Goal: Task Accomplishment & Management: Complete application form

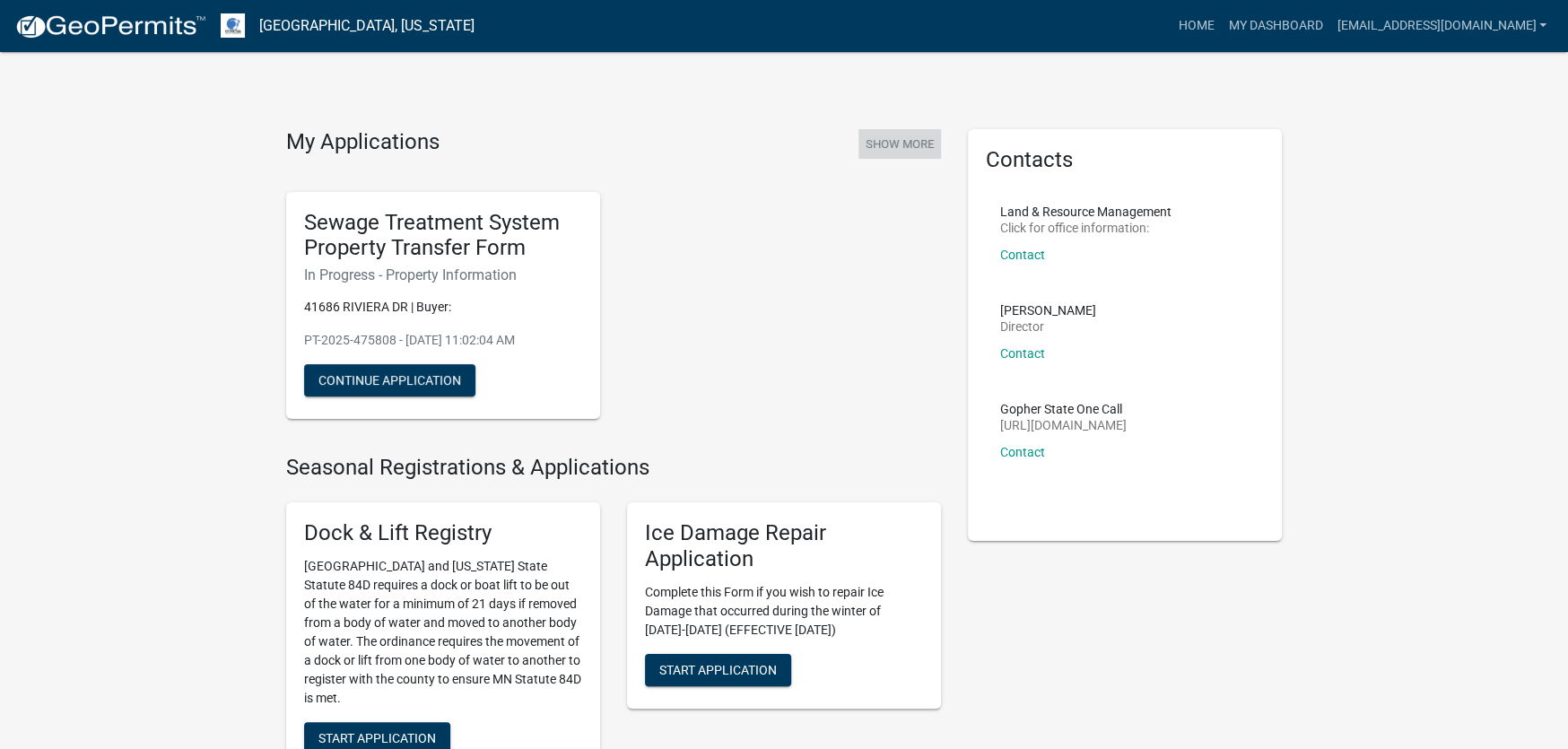
click at [878, 143] on button "Show More" at bounding box center [900, 143] width 83 height 30
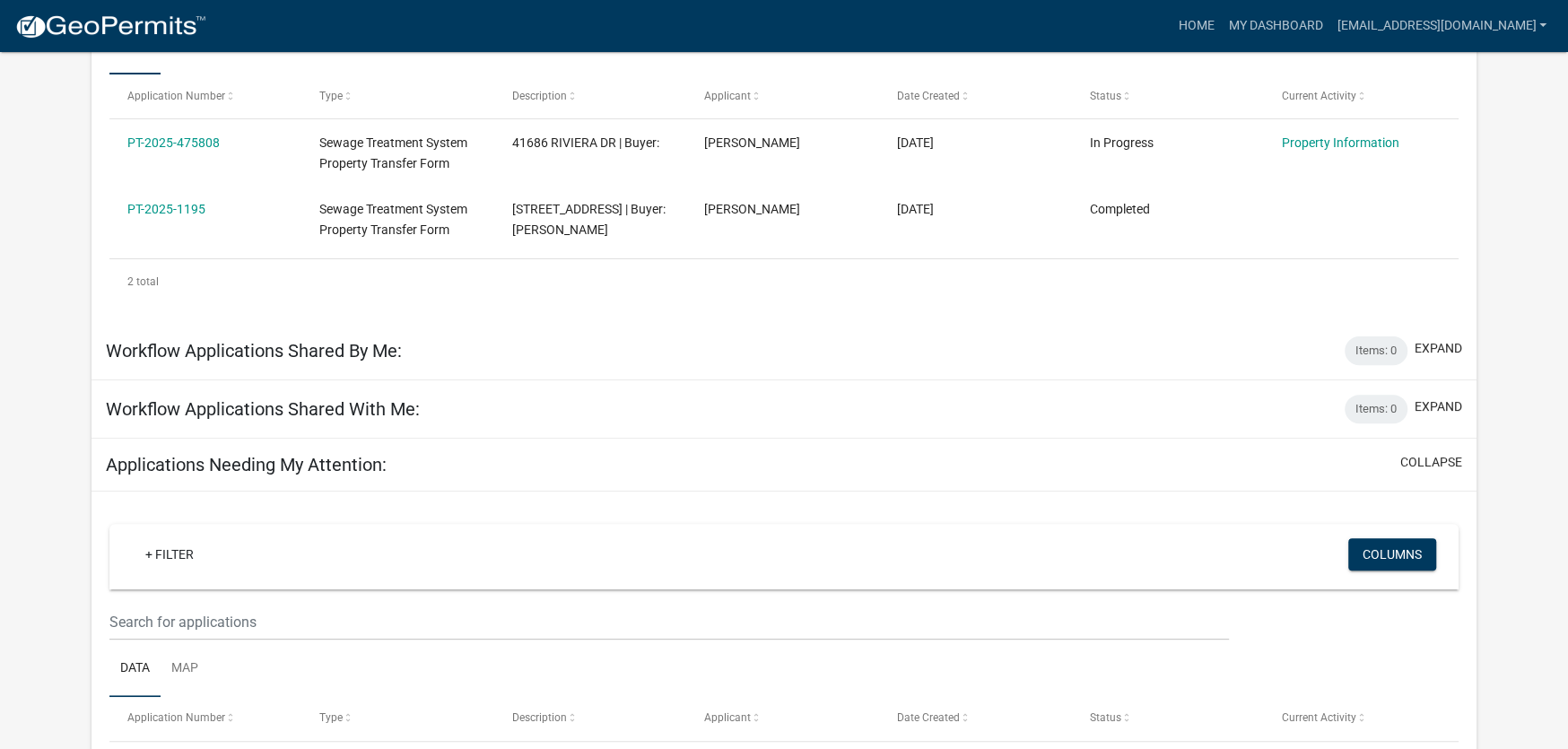
scroll to position [243, 0]
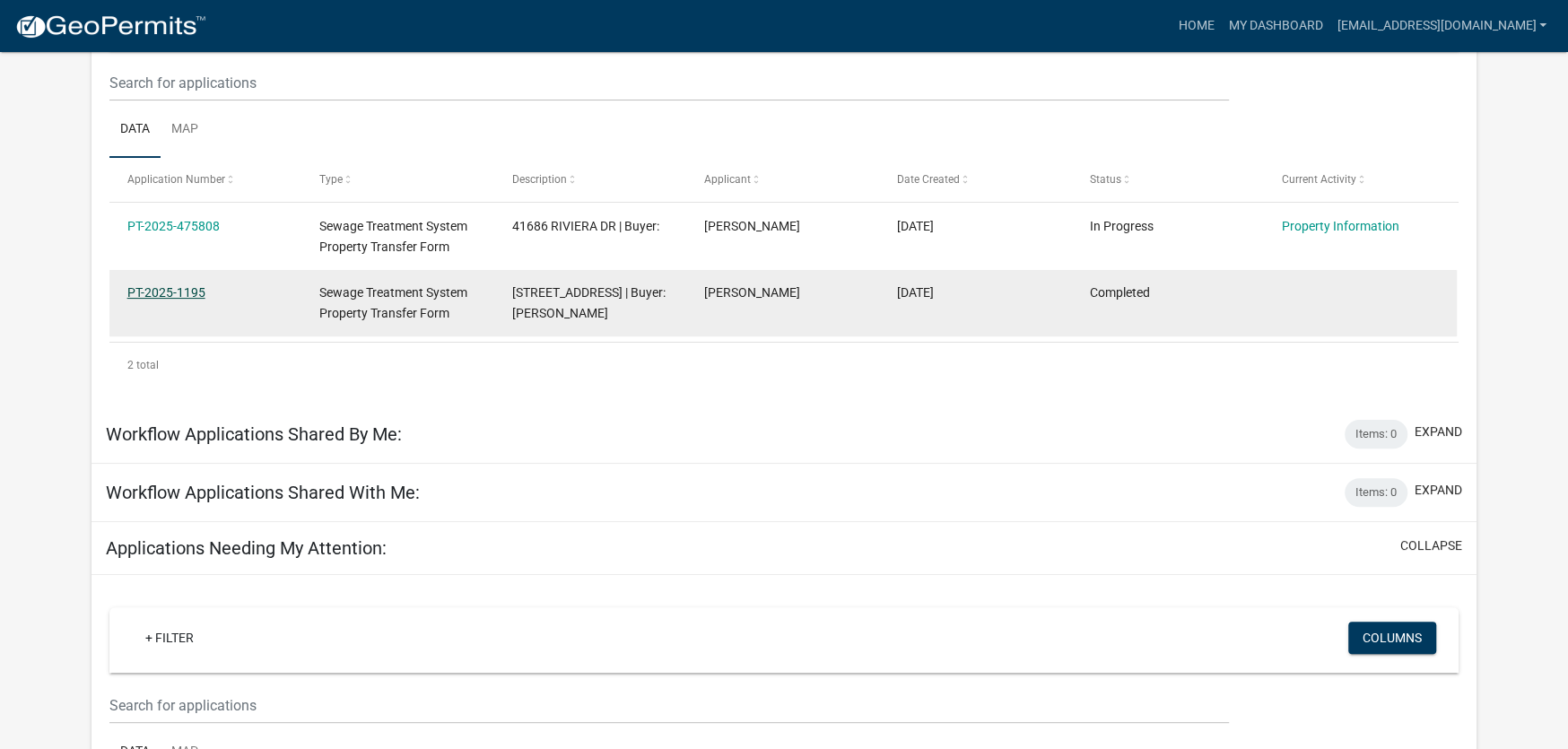
click at [166, 292] on link "PT-2025-1195" at bounding box center [166, 292] width 78 height 14
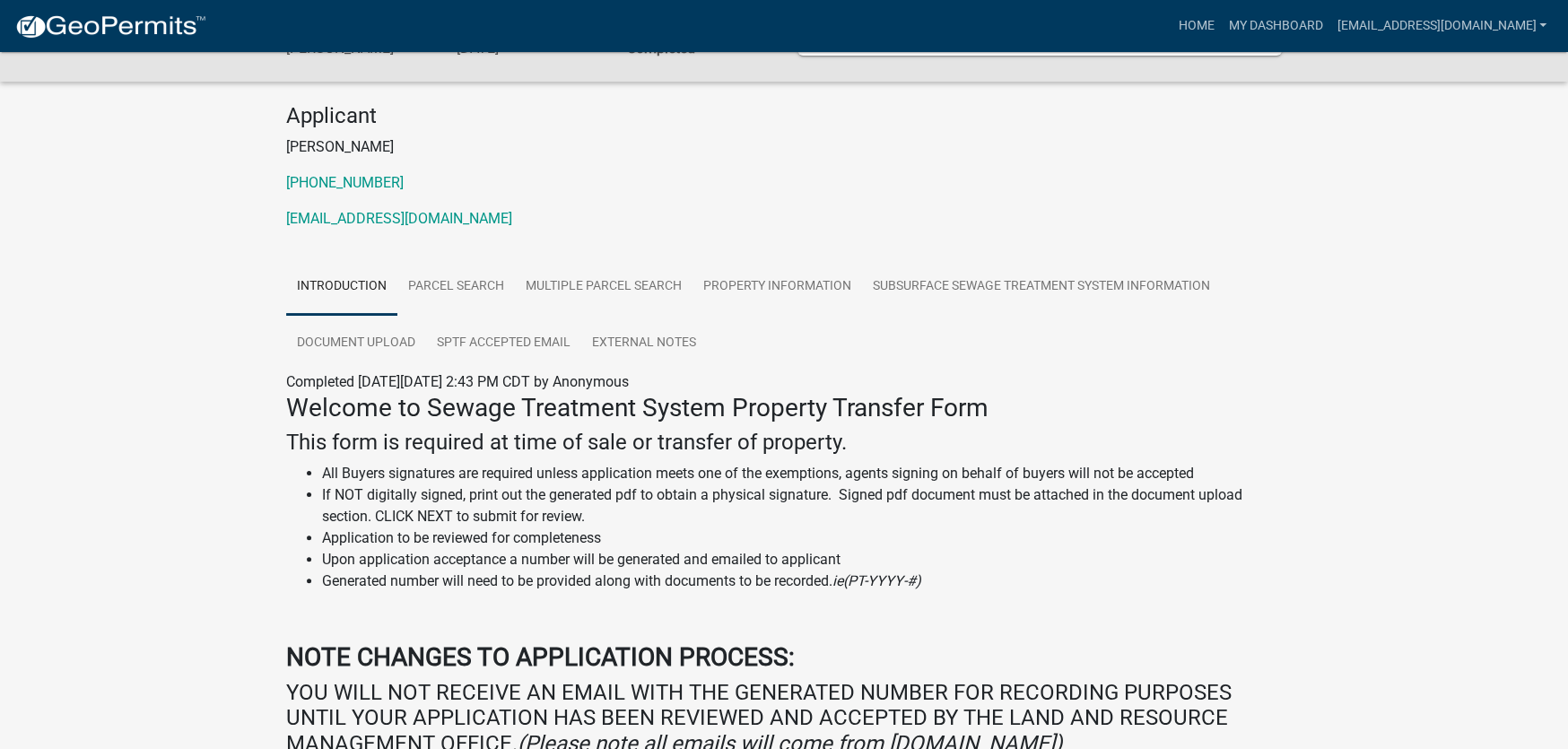
scroll to position [179, 0]
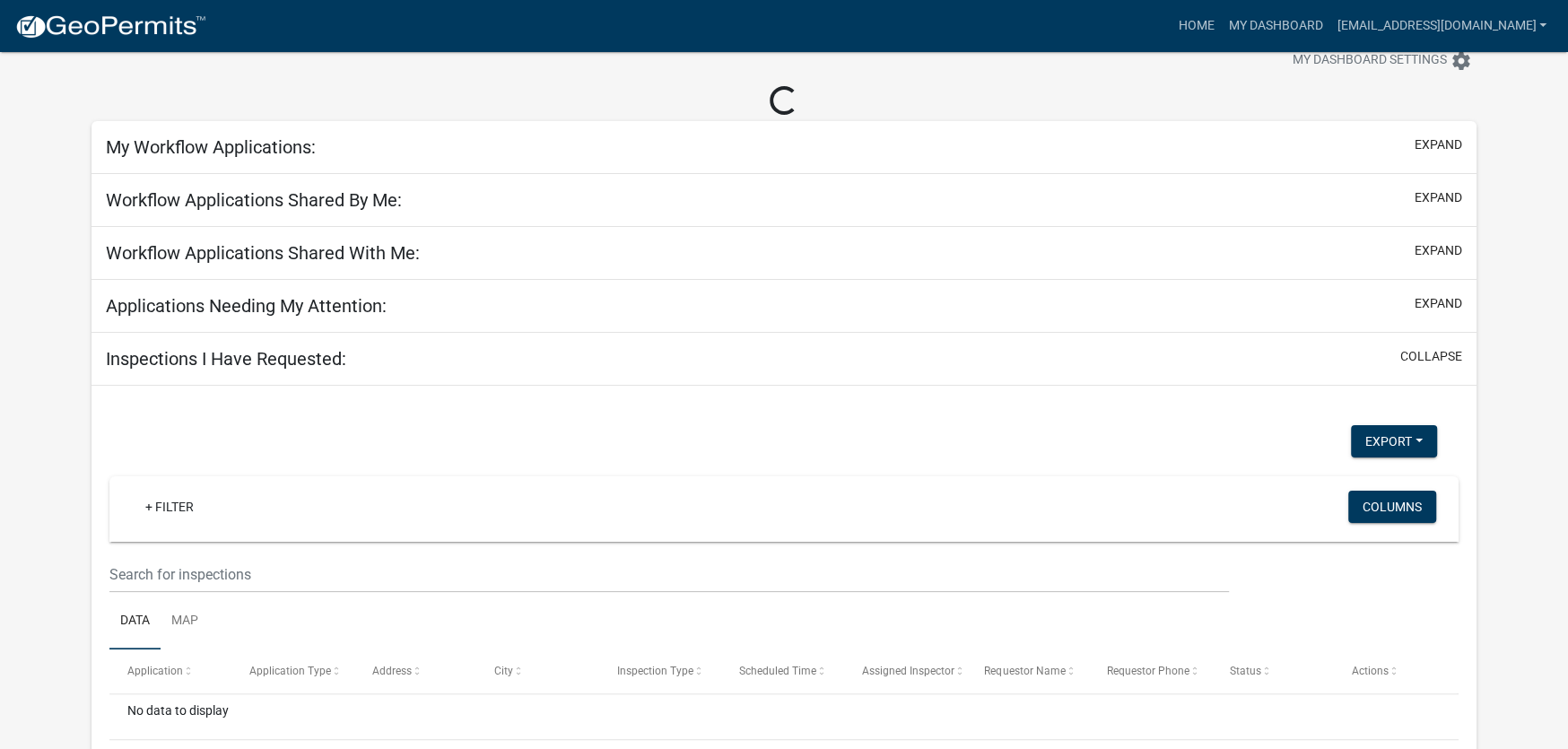
scroll to position [243, 0]
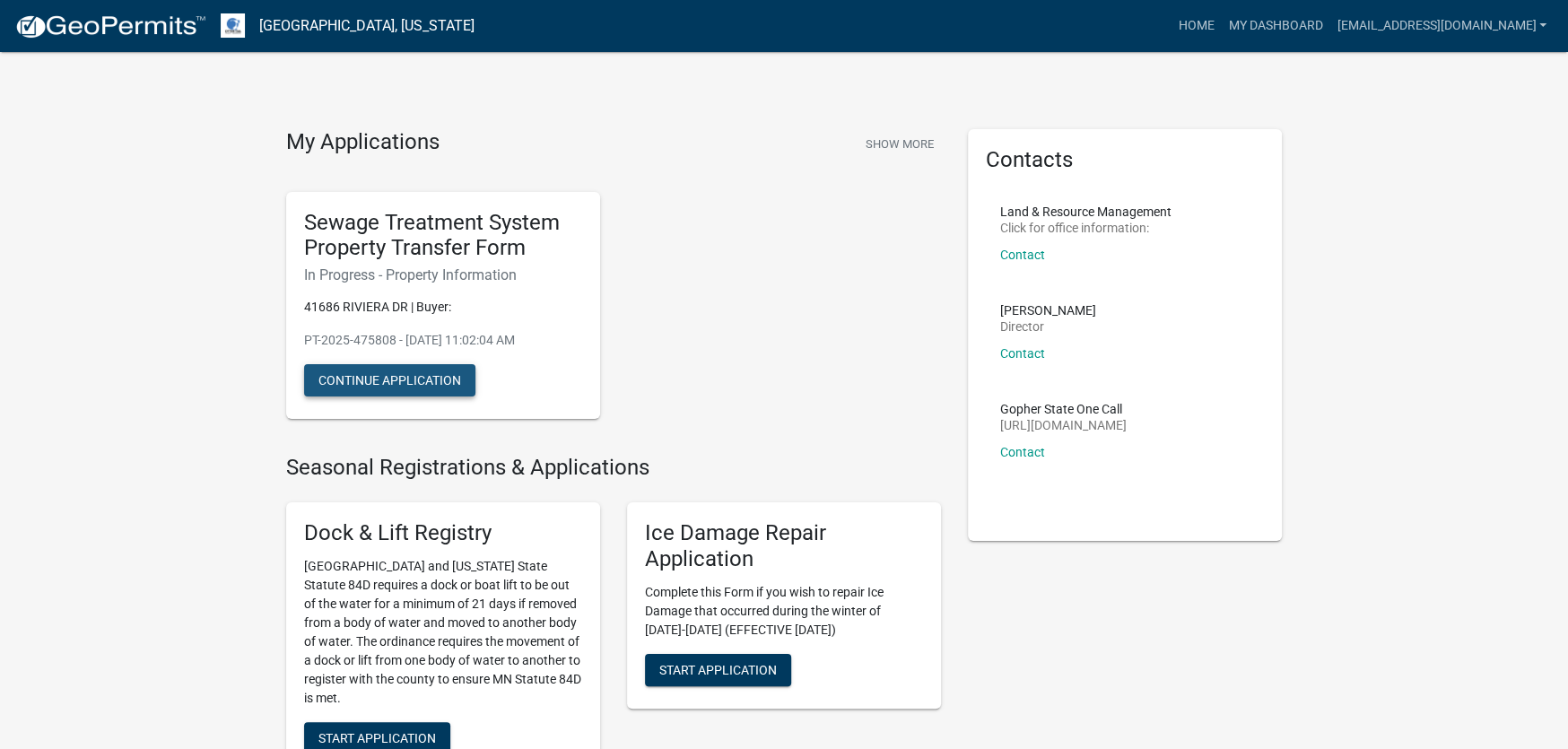
drag, startPoint x: 408, startPoint y: 376, endPoint x: 398, endPoint y: 377, distance: 10.0
click at [398, 377] on button "Continue Application" at bounding box center [390, 380] width 171 height 33
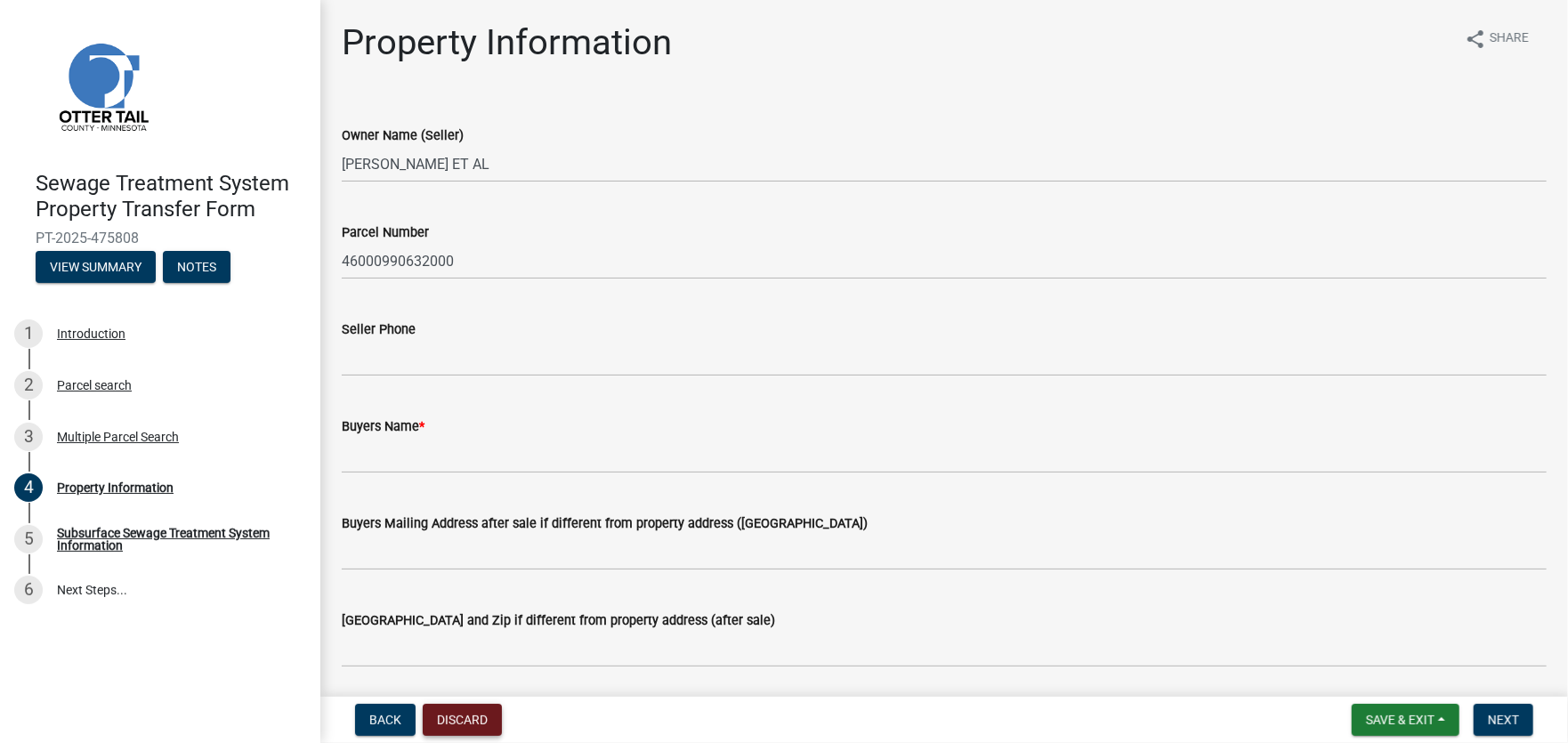
click at [459, 711] on button "Discard" at bounding box center [462, 720] width 79 height 32
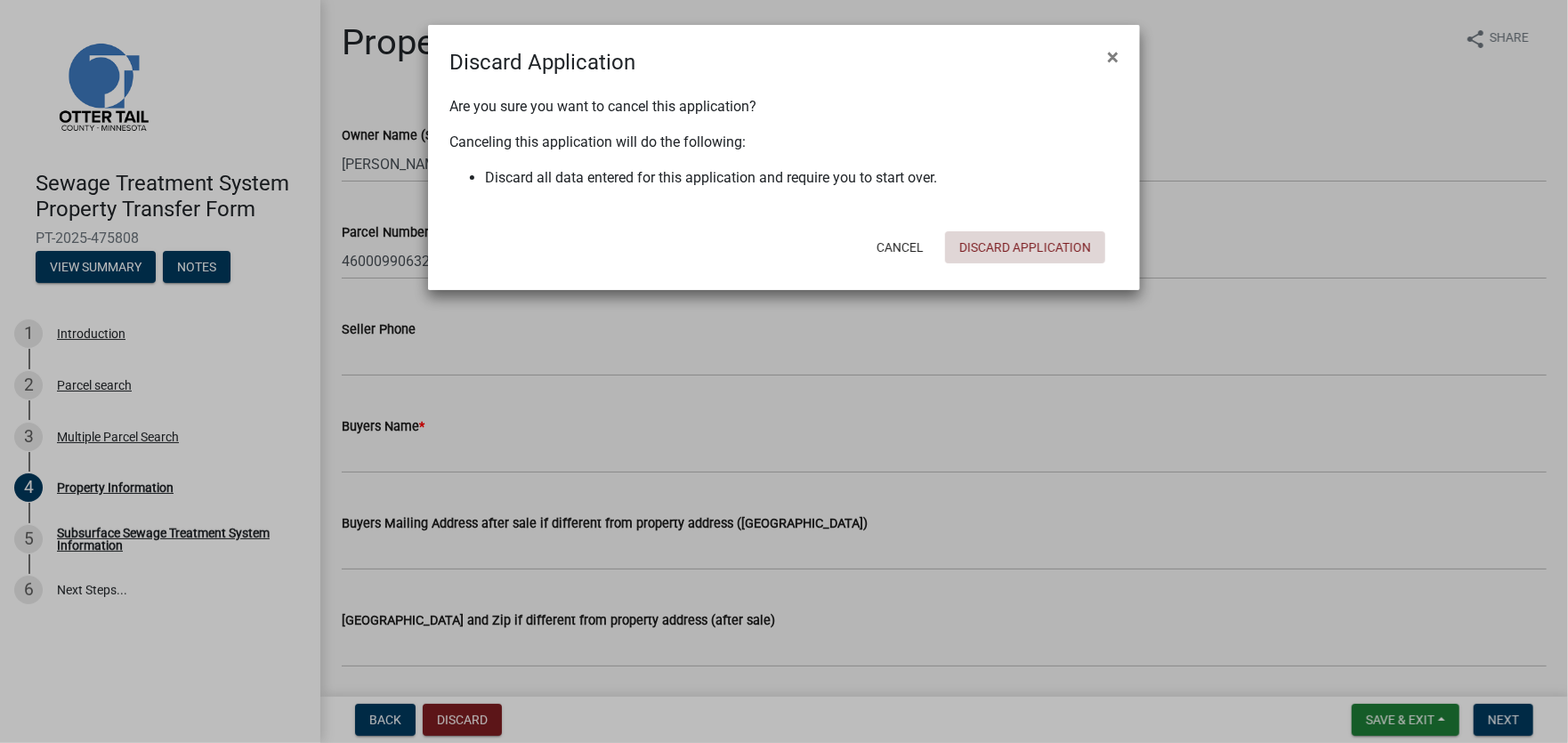
click at [1039, 239] on button "Discard Application" at bounding box center [1026, 247] width 160 height 32
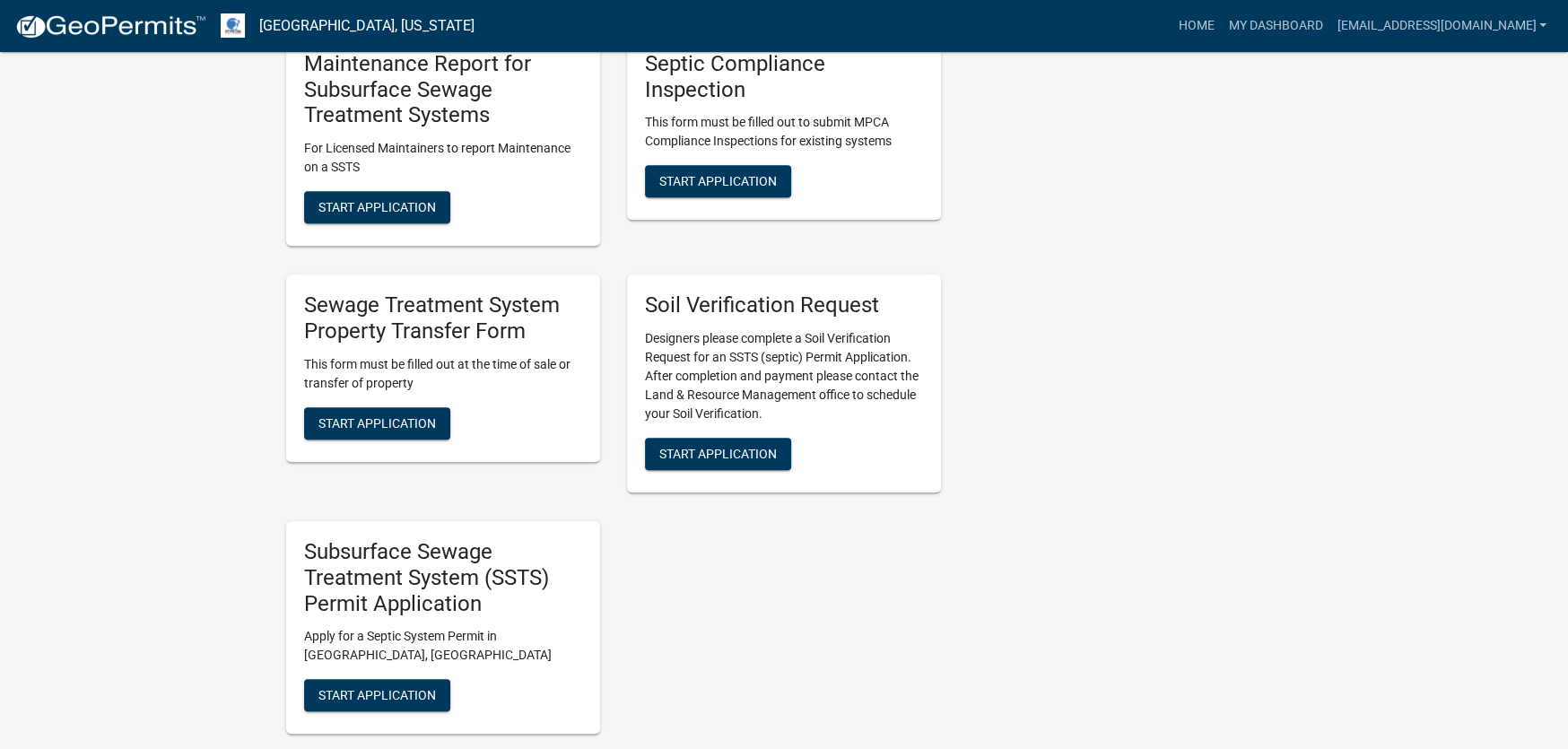
scroll to position [628, 0]
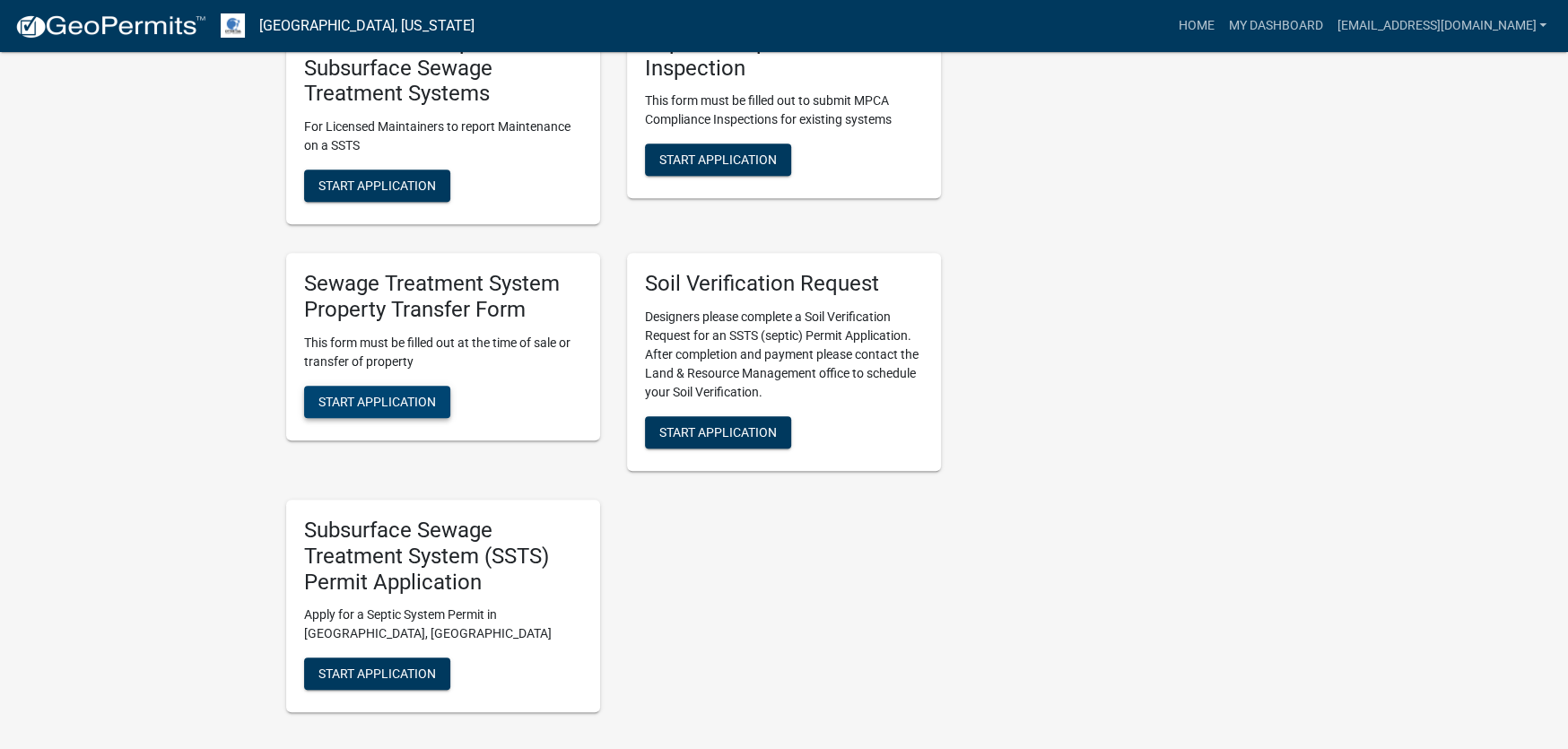
click at [340, 404] on span "Start Application" at bounding box center [377, 400] width 117 height 14
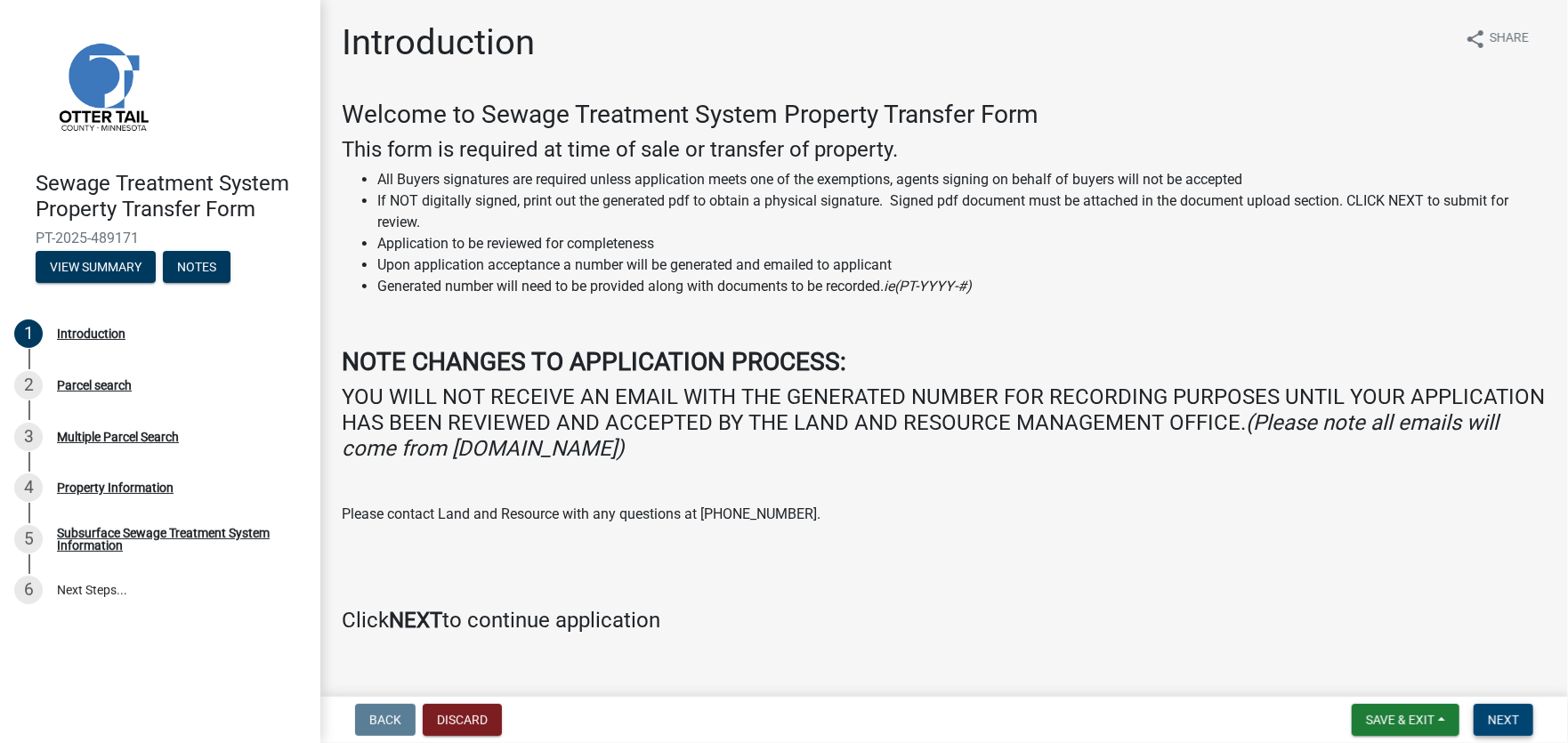
click at [1502, 730] on button "Next" at bounding box center [1503, 720] width 59 height 32
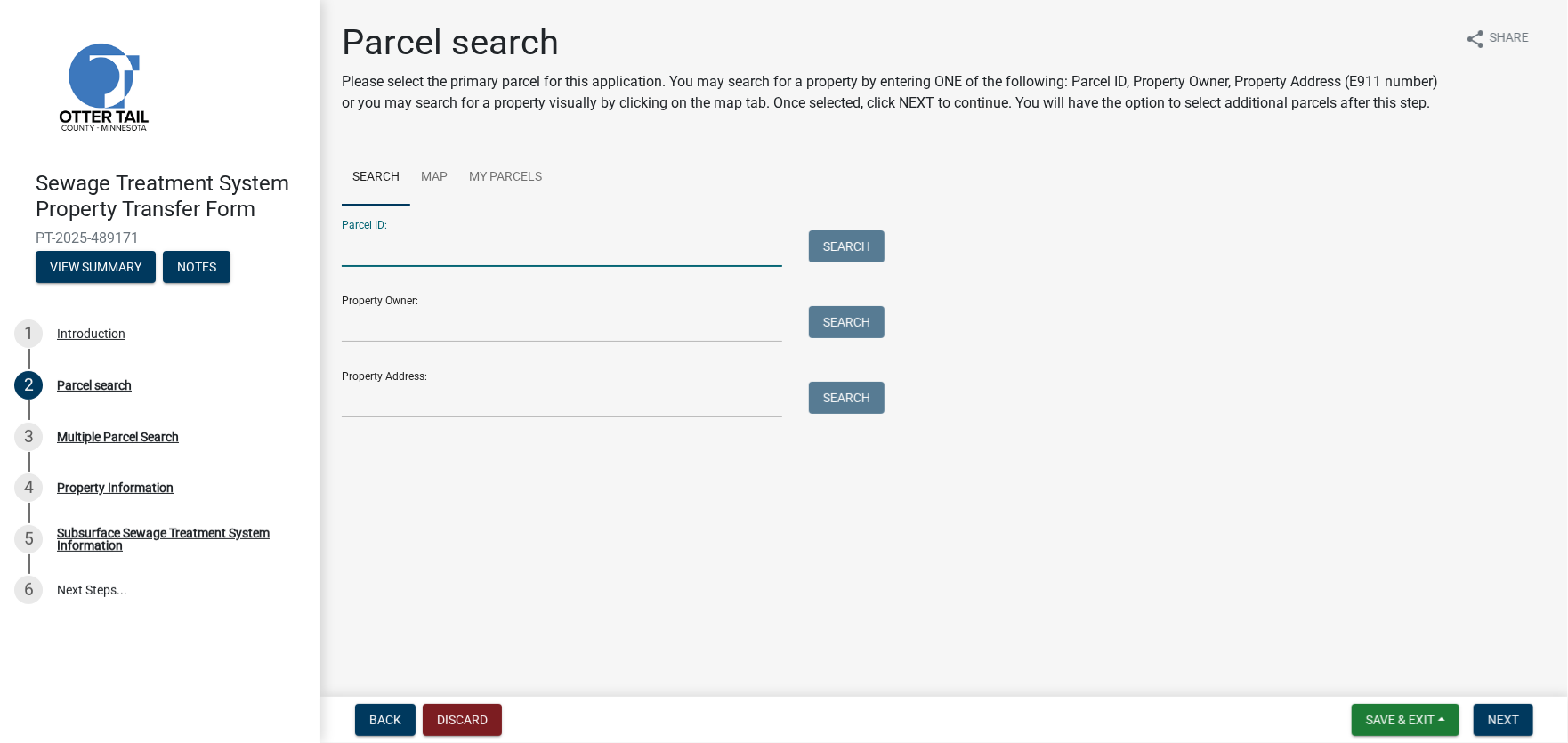
click at [367, 255] on input "Parcel ID:" at bounding box center [562, 248] width 440 height 36
click at [830, 246] on button "Search" at bounding box center [846, 246] width 75 height 32
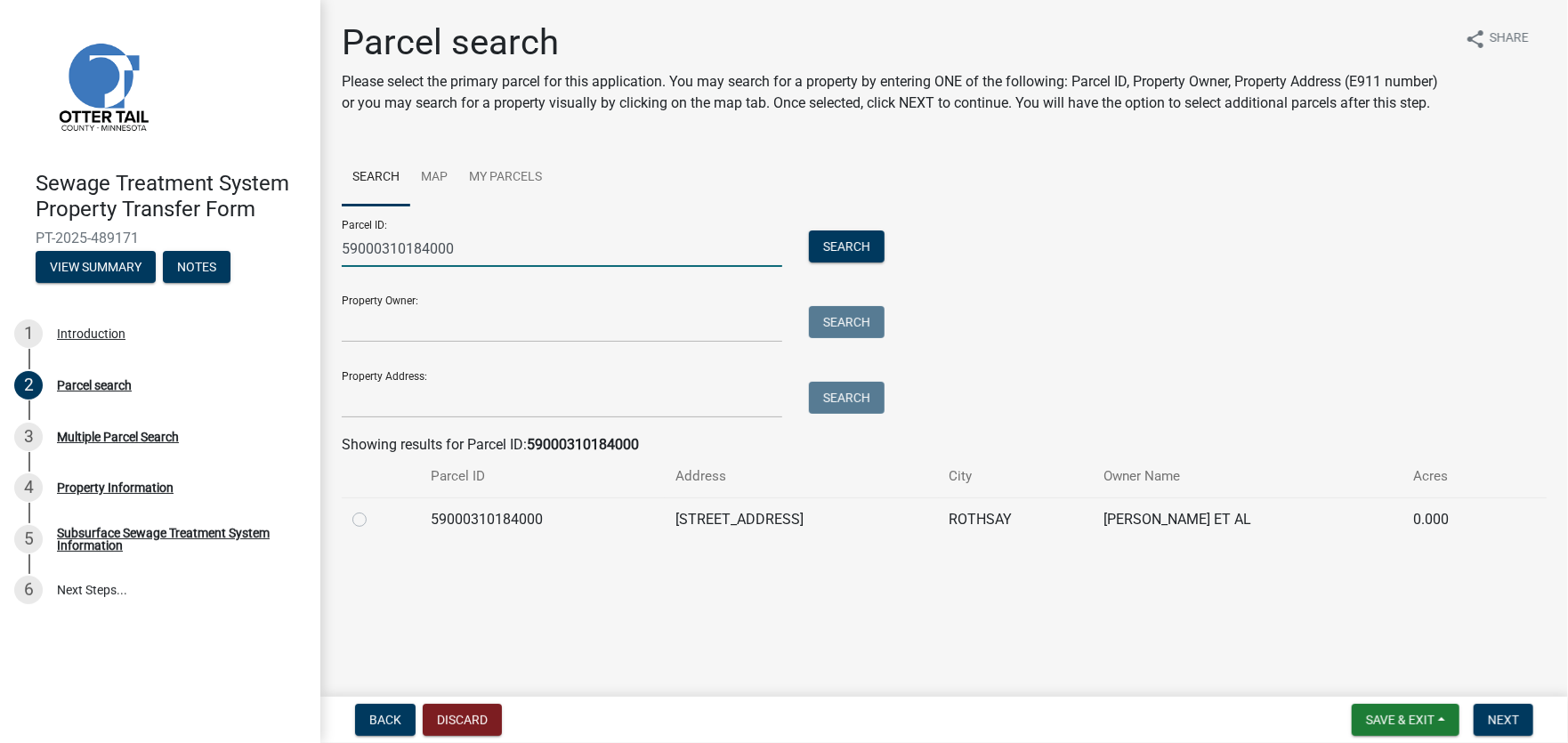
click at [484, 255] on input "59000310184000" at bounding box center [562, 248] width 440 height 36
type input "59000310183000"
click at [834, 248] on button "Search" at bounding box center [846, 246] width 75 height 32
click at [373, 509] on label at bounding box center [373, 509] width 0 height 0
click at [373, 520] on input "radio" at bounding box center [379, 515] width 11 height 11
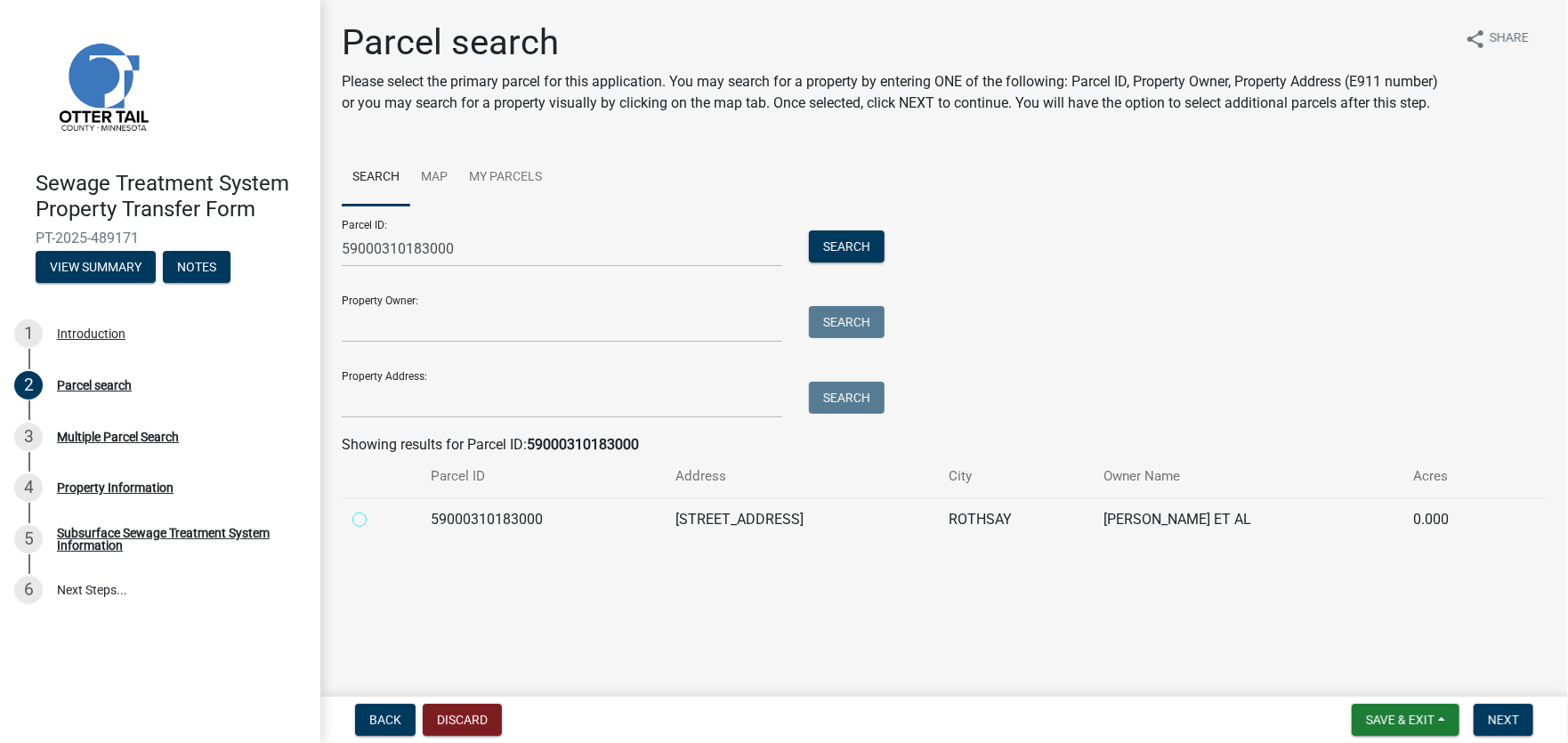
radio input "true"
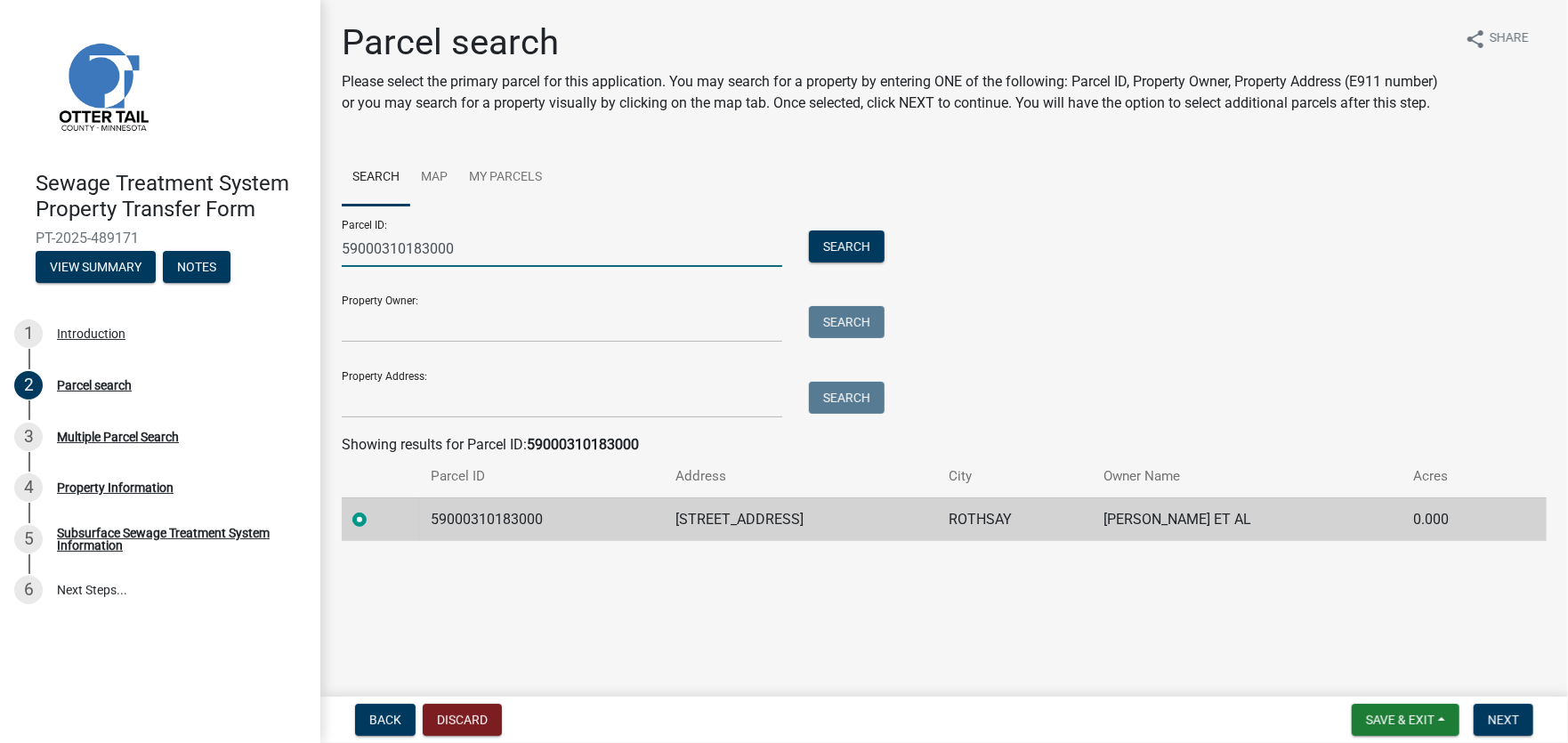
click at [488, 249] on input "59000310183000" at bounding box center [562, 248] width 440 height 36
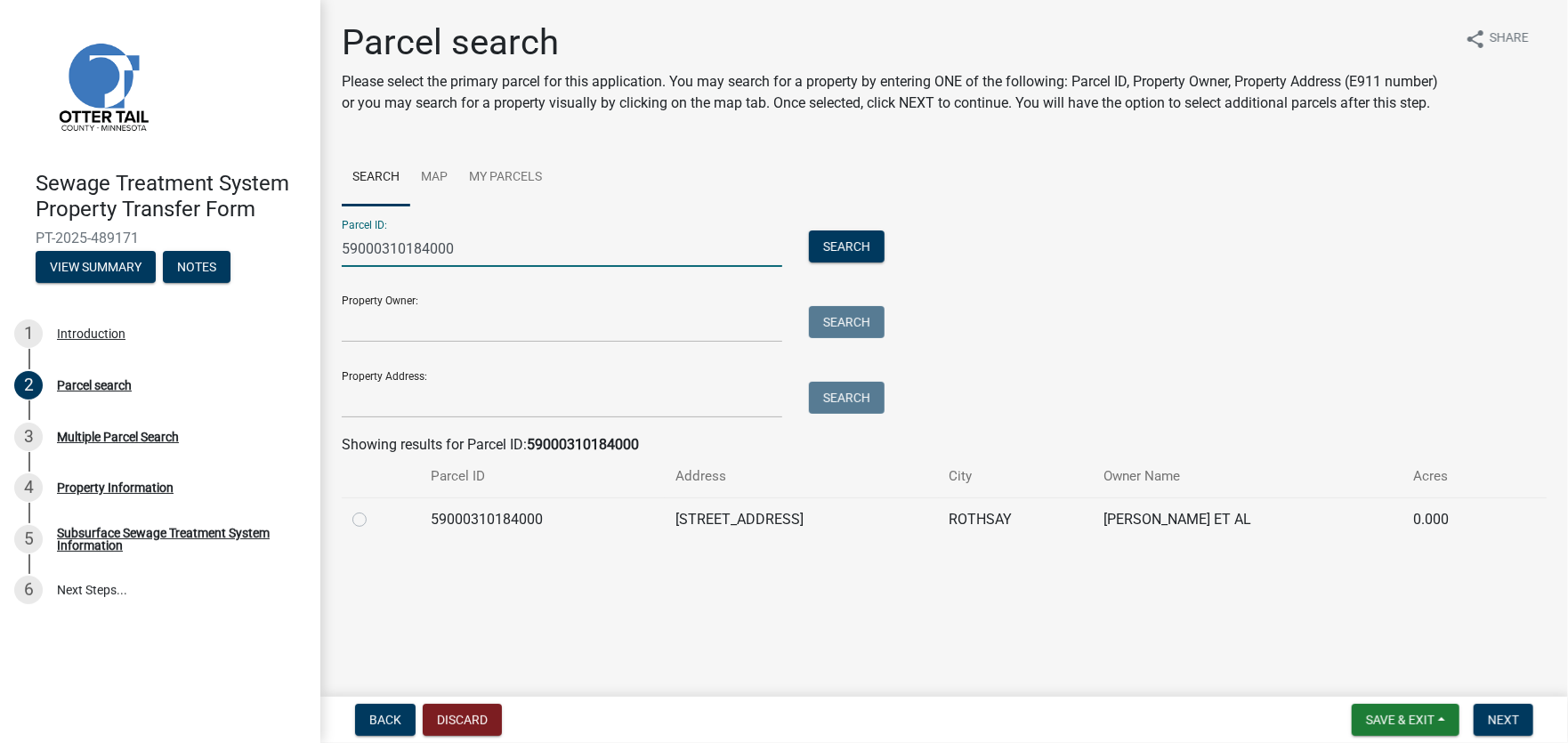
type input "59000310184000"
click at [373, 509] on label at bounding box center [373, 509] width 0 height 0
click at [373, 517] on input "radio" at bounding box center [379, 515] width 11 height 11
radio input "true"
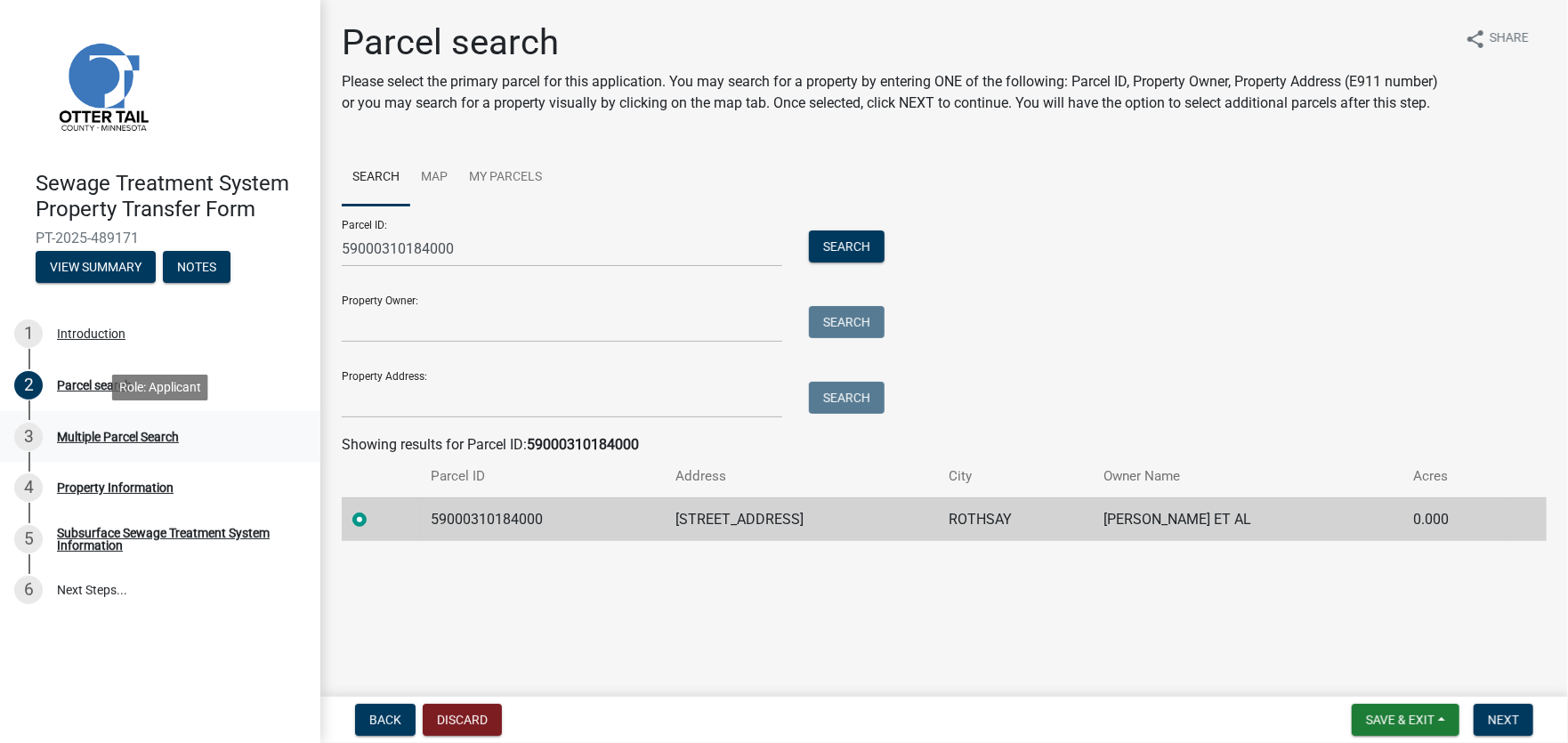
click at [139, 433] on div "Multiple Parcel Search" at bounding box center [118, 436] width 122 height 12
click at [1519, 722] on button "Next" at bounding box center [1503, 720] width 59 height 32
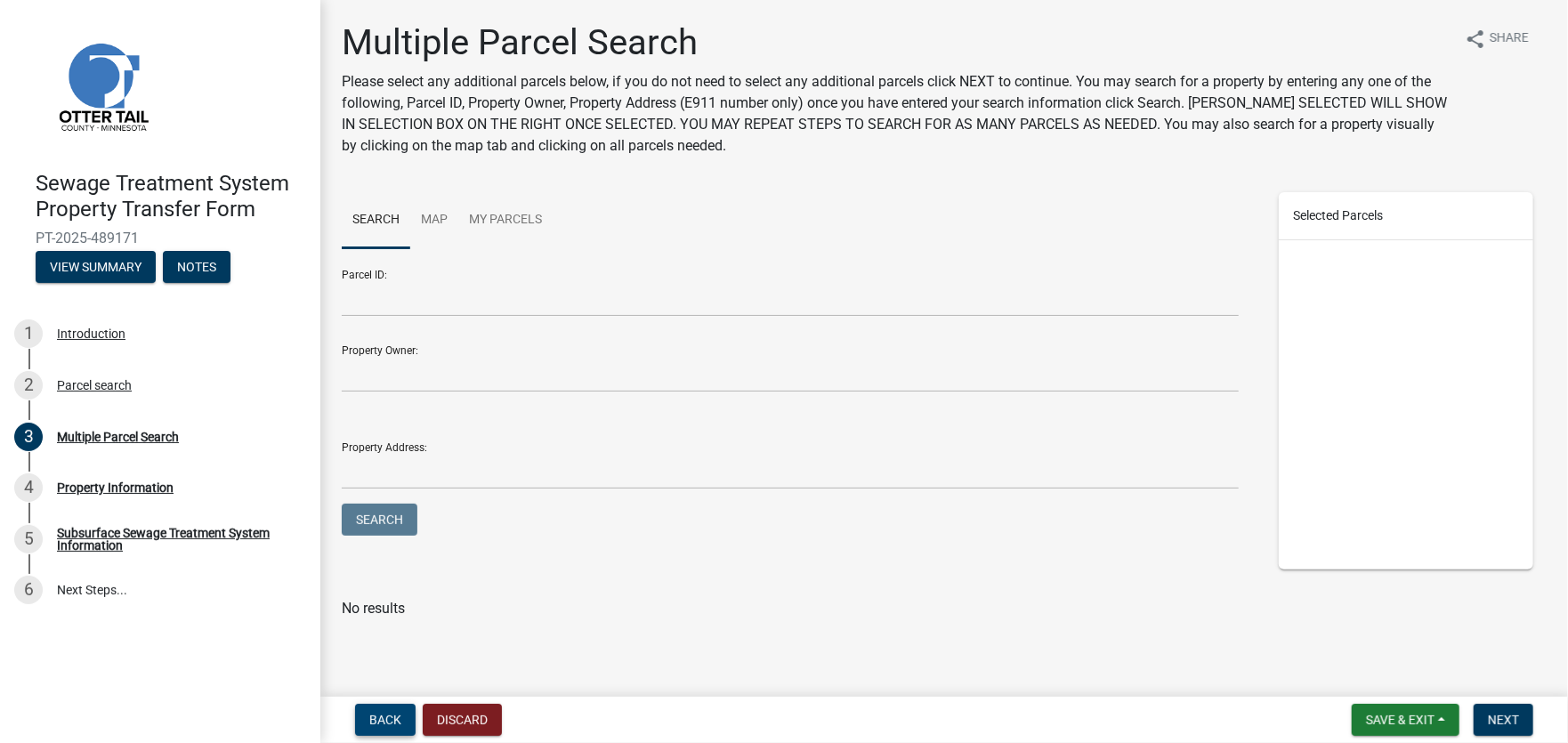
click at [374, 720] on span "Back" at bounding box center [386, 719] width 32 height 14
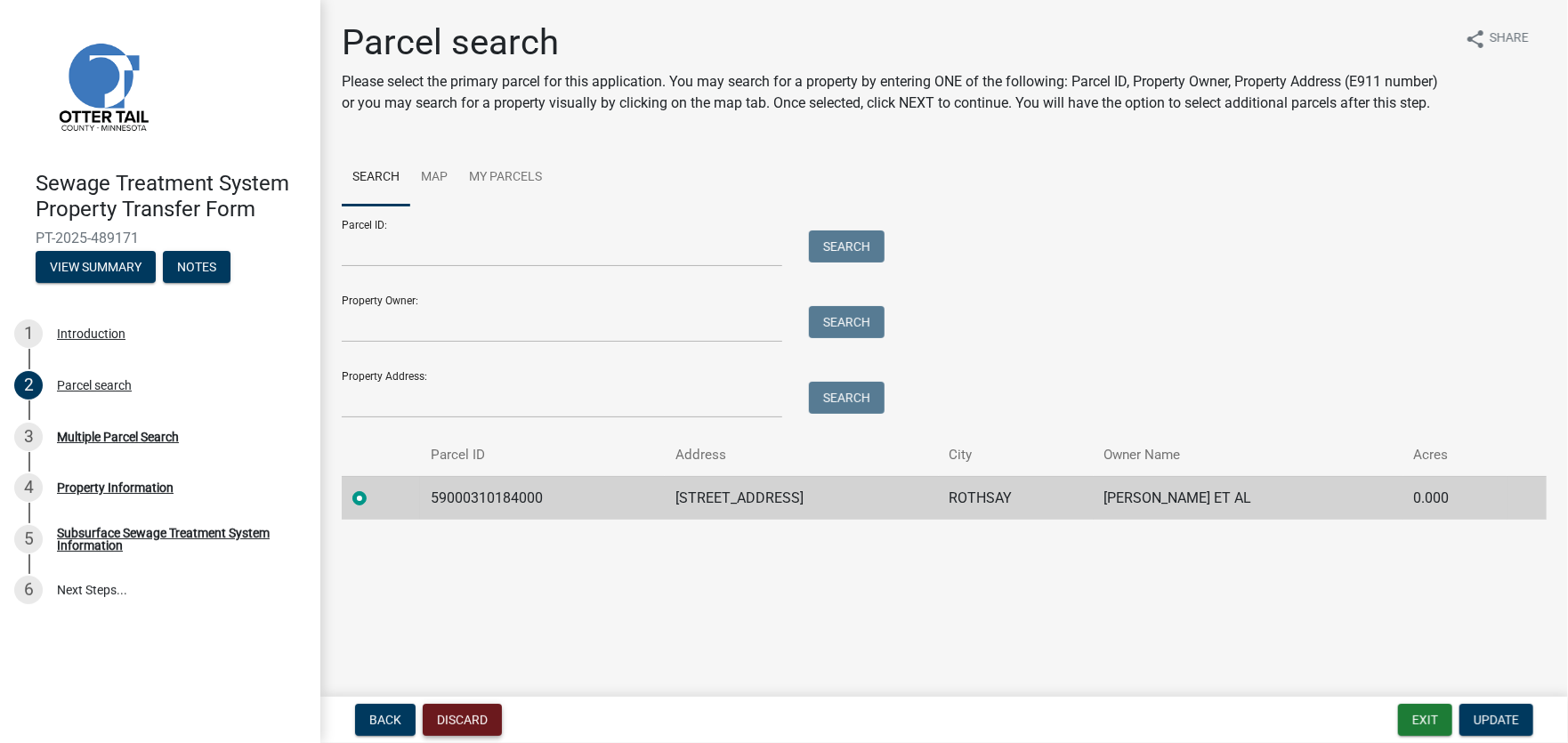
click at [483, 712] on button "Discard" at bounding box center [462, 720] width 79 height 32
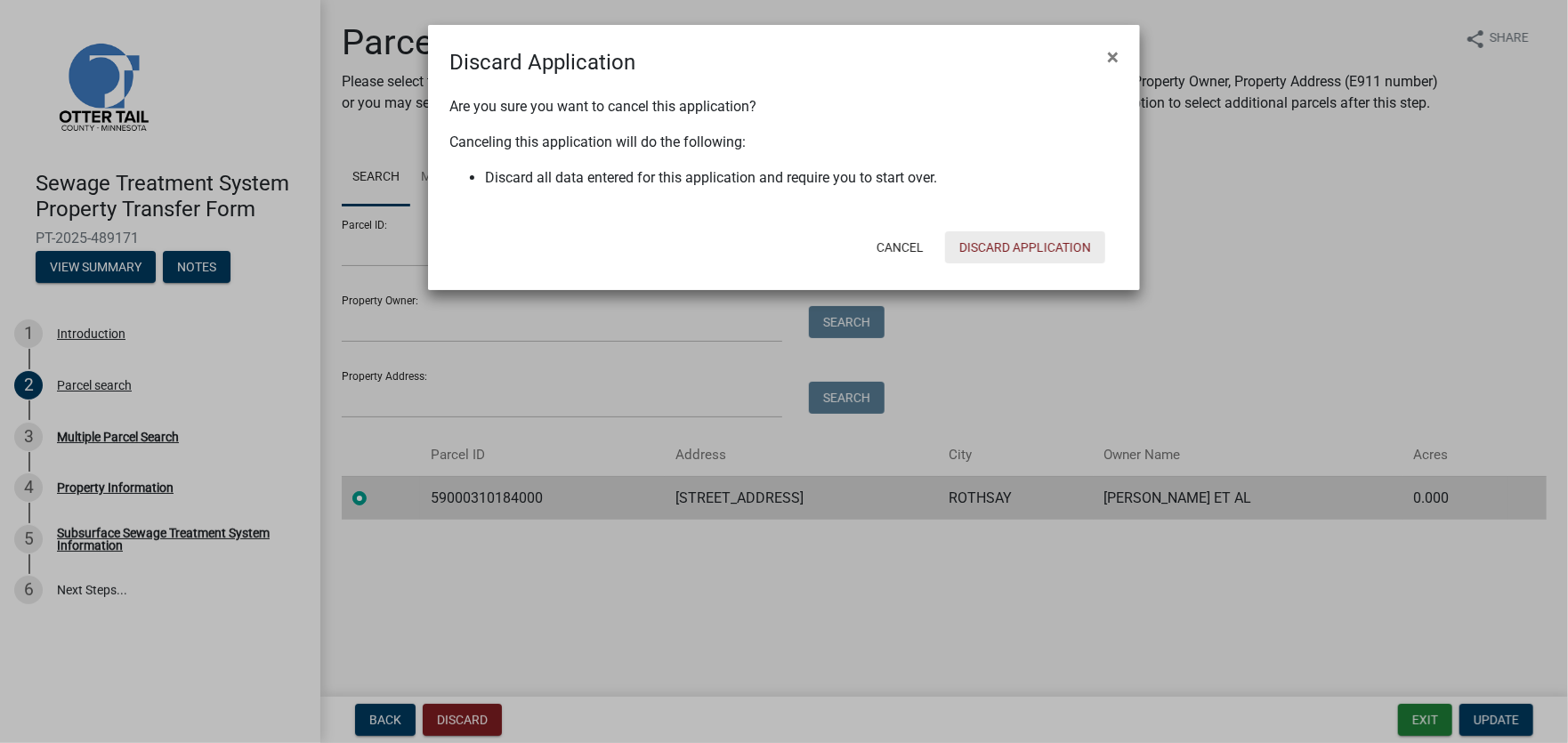
click at [992, 237] on button "Discard Application" at bounding box center [1026, 247] width 160 height 32
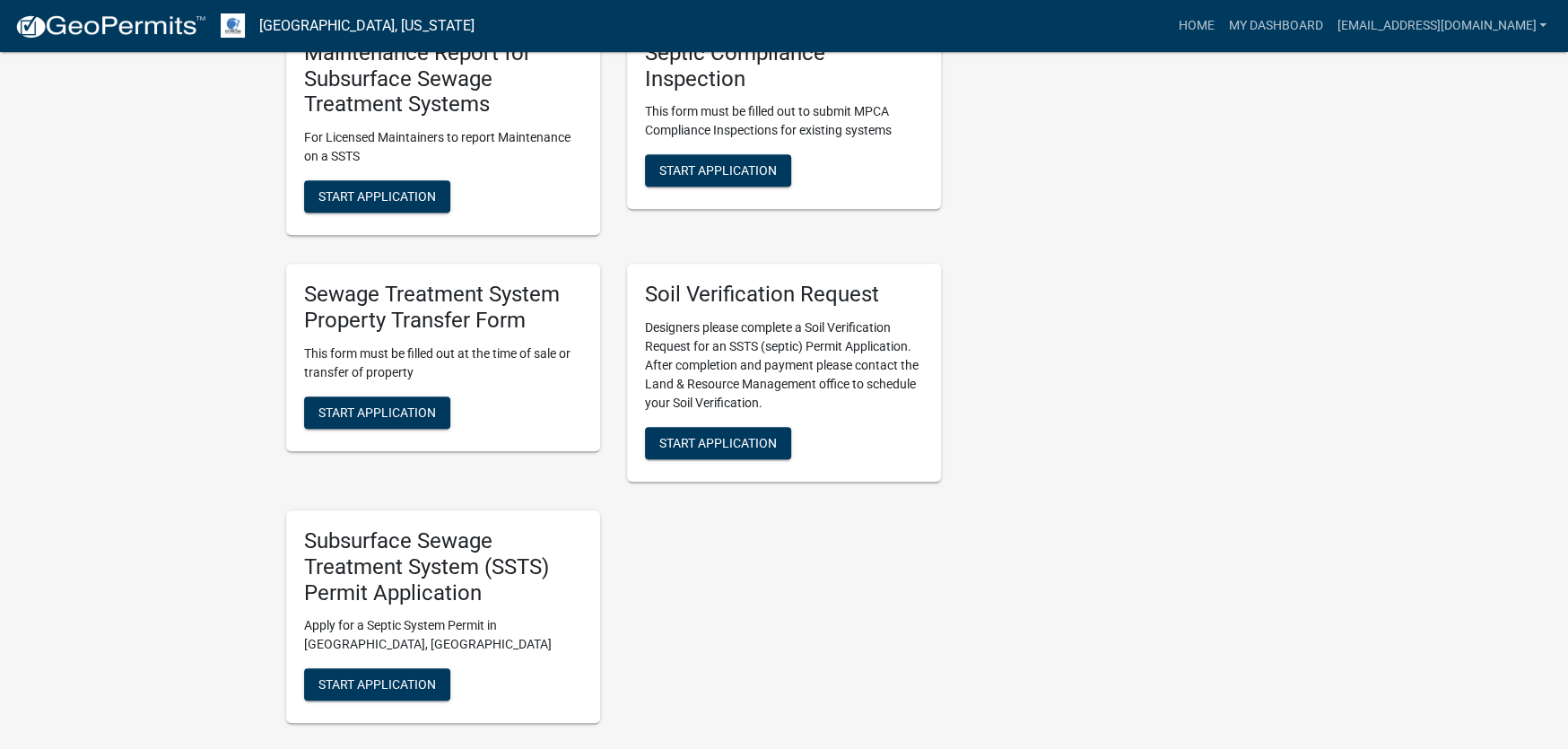
scroll to position [628, 0]
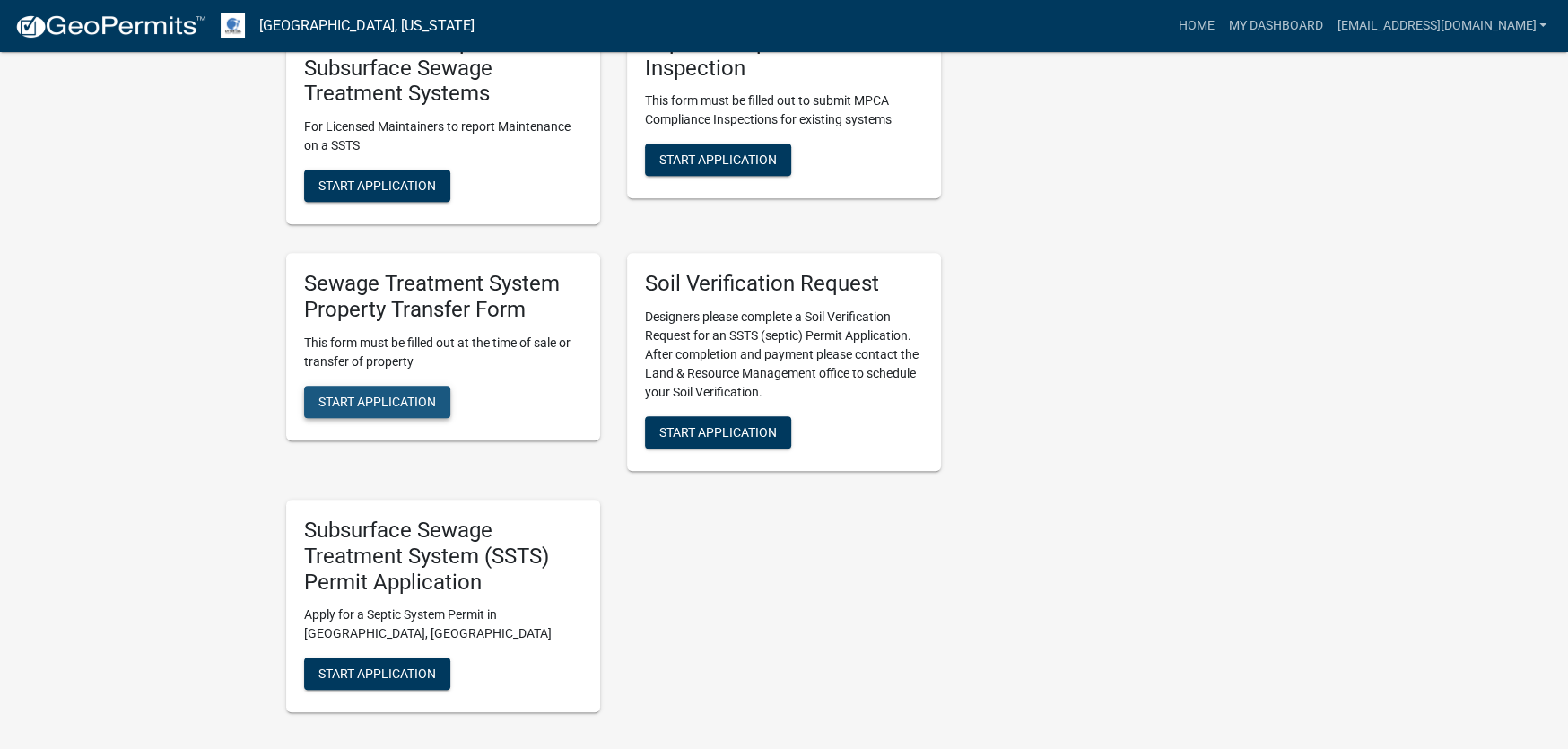
click at [398, 401] on span "Start Application" at bounding box center [377, 400] width 117 height 14
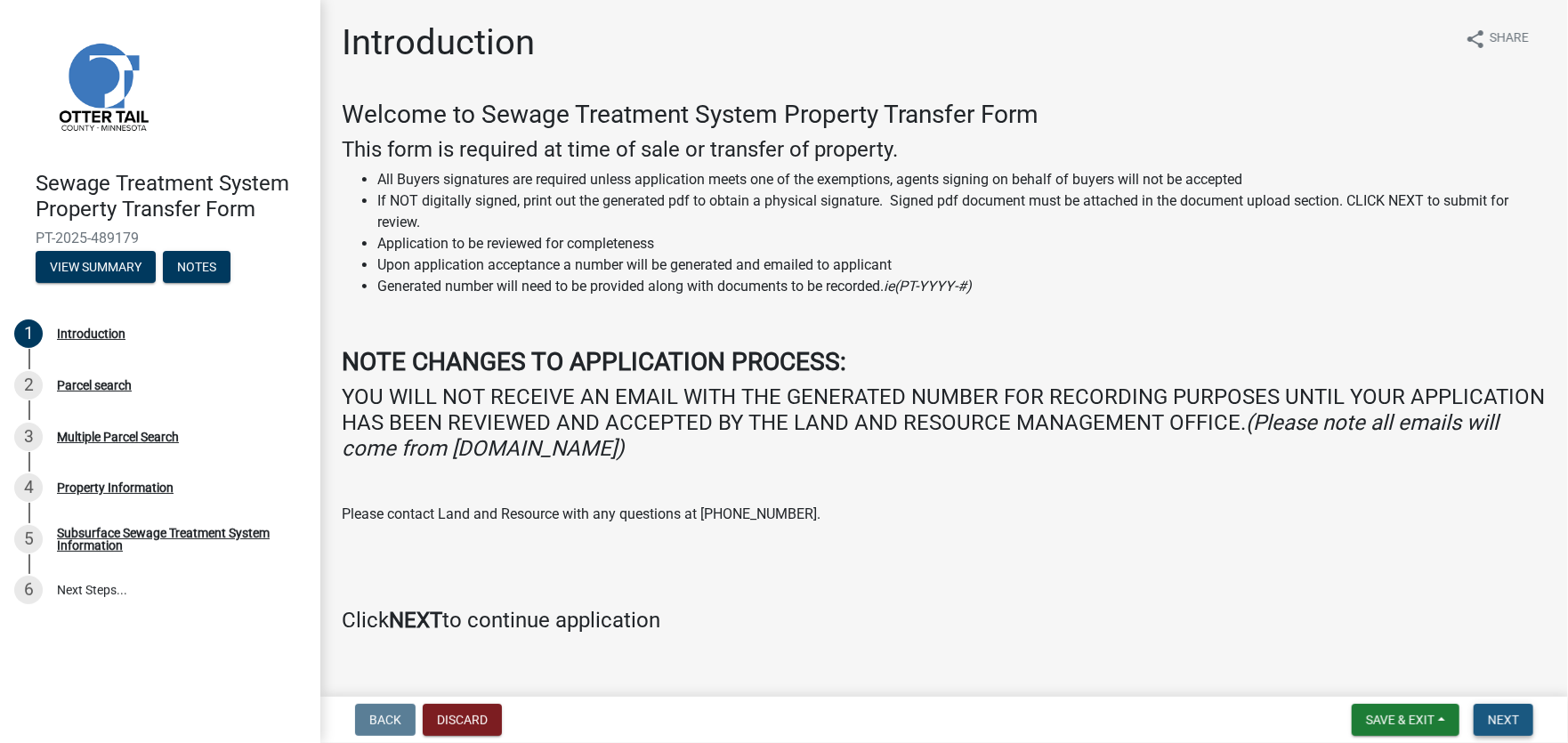
click at [1513, 713] on span "Next" at bounding box center [1503, 719] width 32 height 14
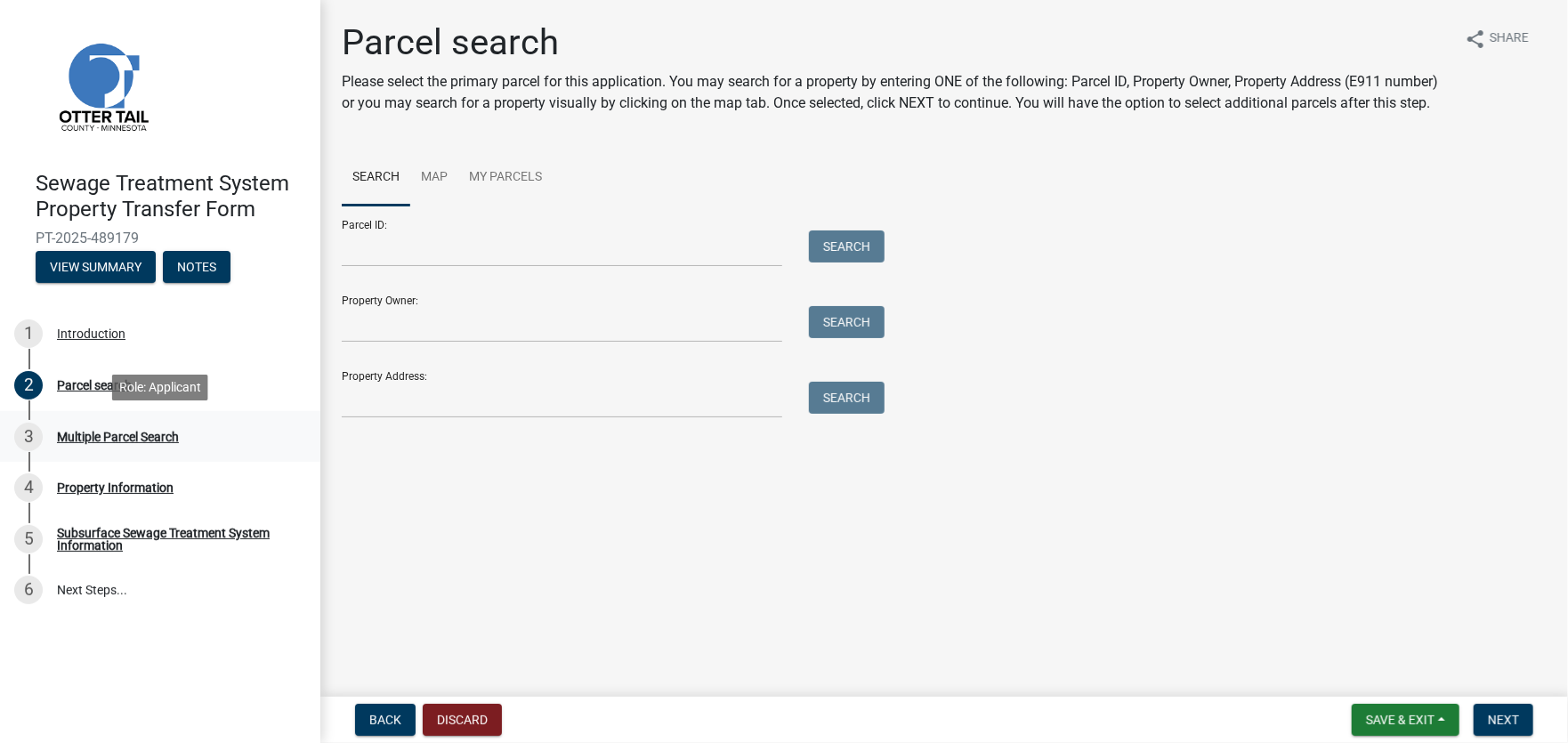
click at [93, 434] on div "Multiple Parcel Search" at bounding box center [118, 436] width 122 height 12
click at [89, 431] on div "Multiple Parcel Search" at bounding box center [118, 436] width 122 height 12
click at [1492, 716] on span "Next" at bounding box center [1503, 719] width 32 height 14
click at [106, 426] on div "3 Multiple Parcel Search" at bounding box center [153, 437] width 278 height 29
click at [105, 431] on div "Multiple Parcel Search" at bounding box center [118, 436] width 122 height 12
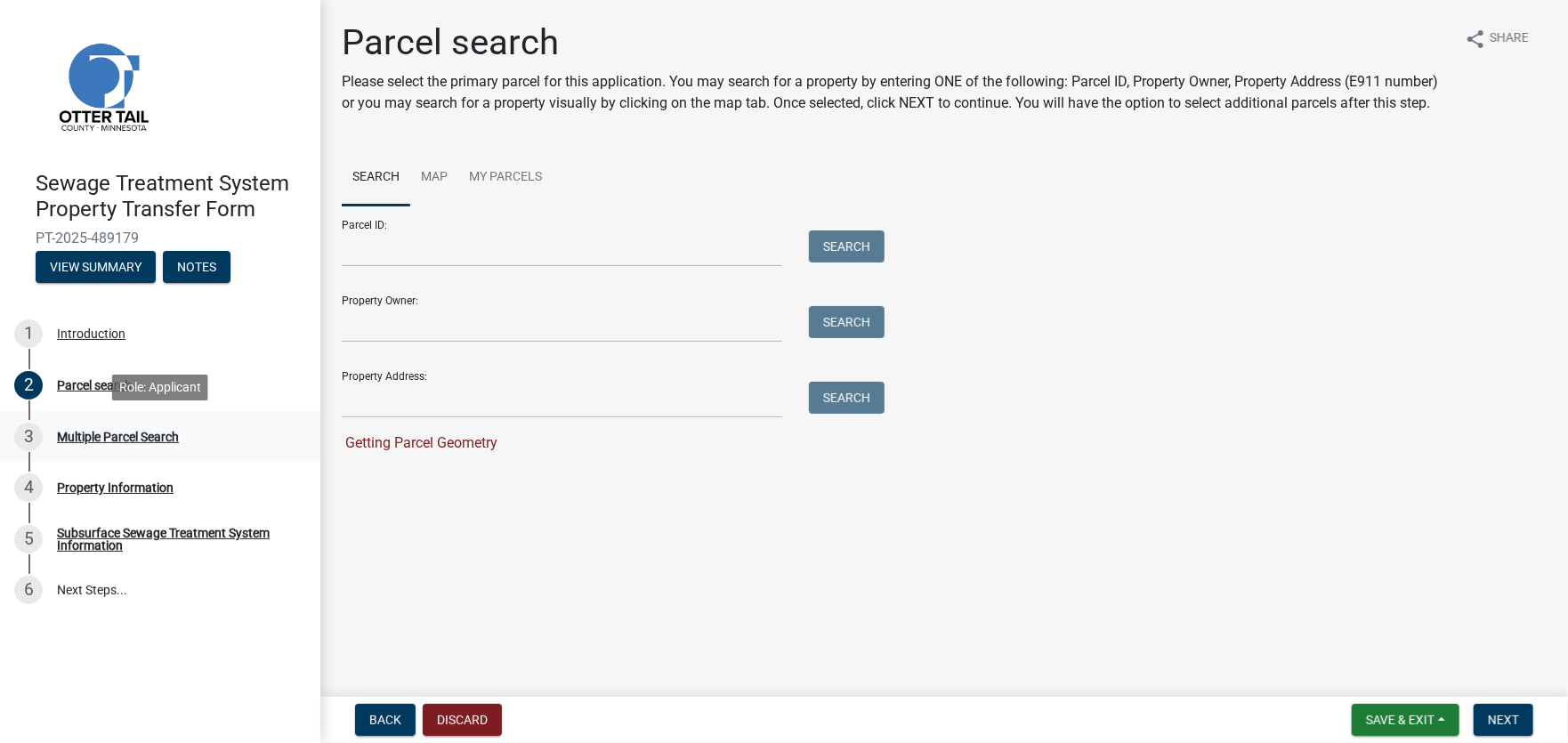
click at [102, 437] on div "Multiple Parcel Search" at bounding box center [118, 436] width 122 height 12
click at [515, 171] on link "My Parcels" at bounding box center [505, 179] width 95 height 57
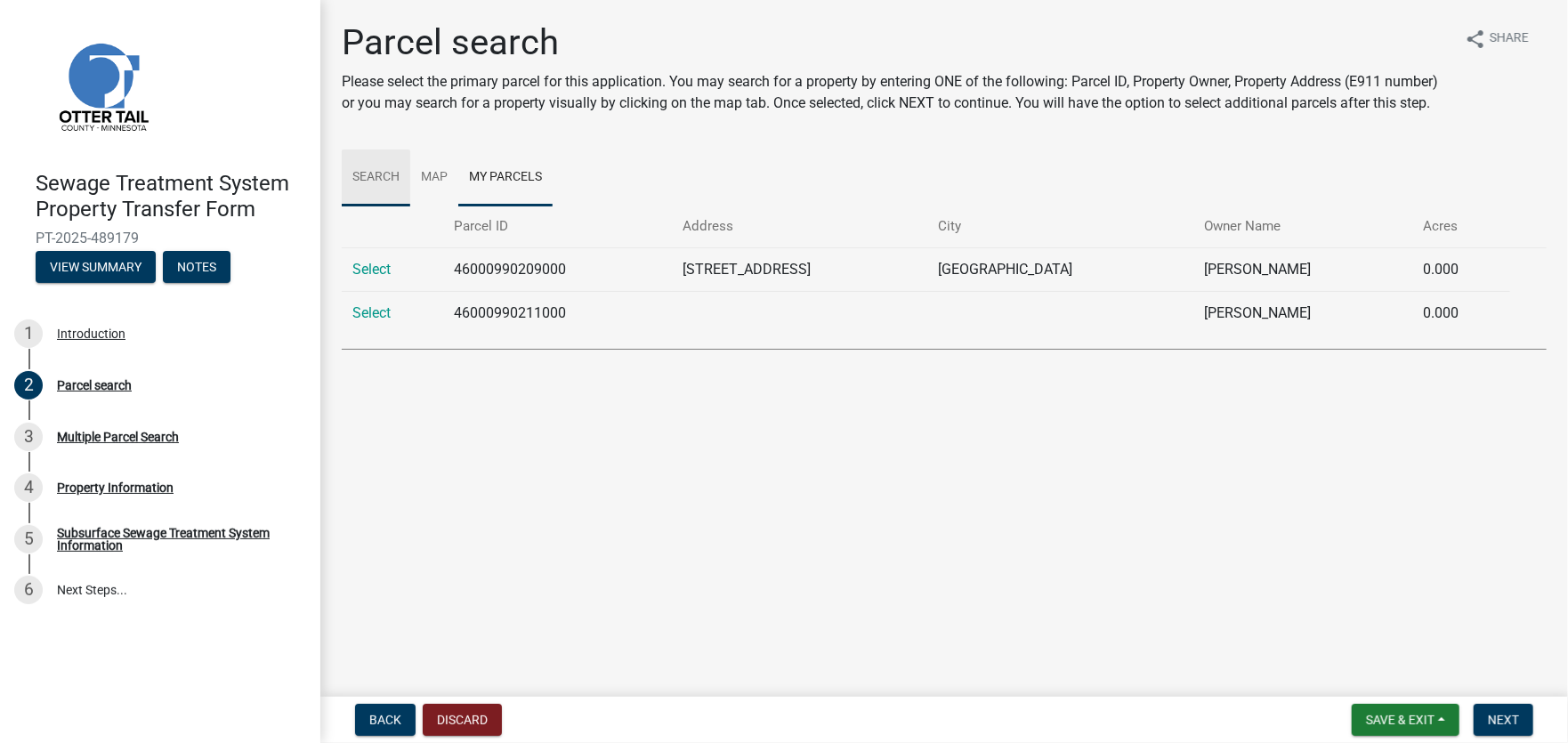
click at [371, 169] on link "Search" at bounding box center [376, 179] width 69 height 57
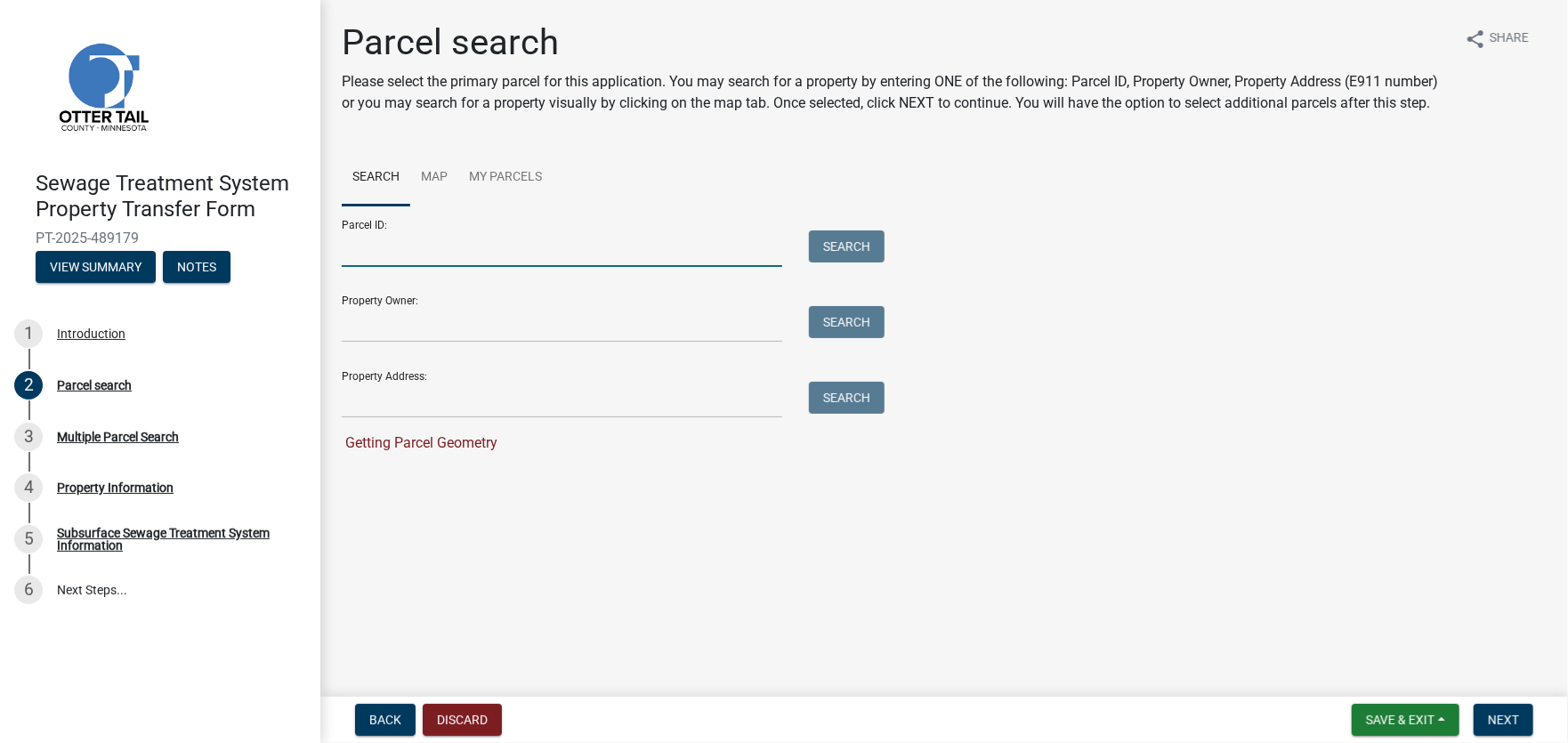
click at [355, 251] on input "Parcel ID:" at bounding box center [562, 248] width 440 height 36
click at [370, 330] on input "Property Owner:" at bounding box center [562, 325] width 440 height 36
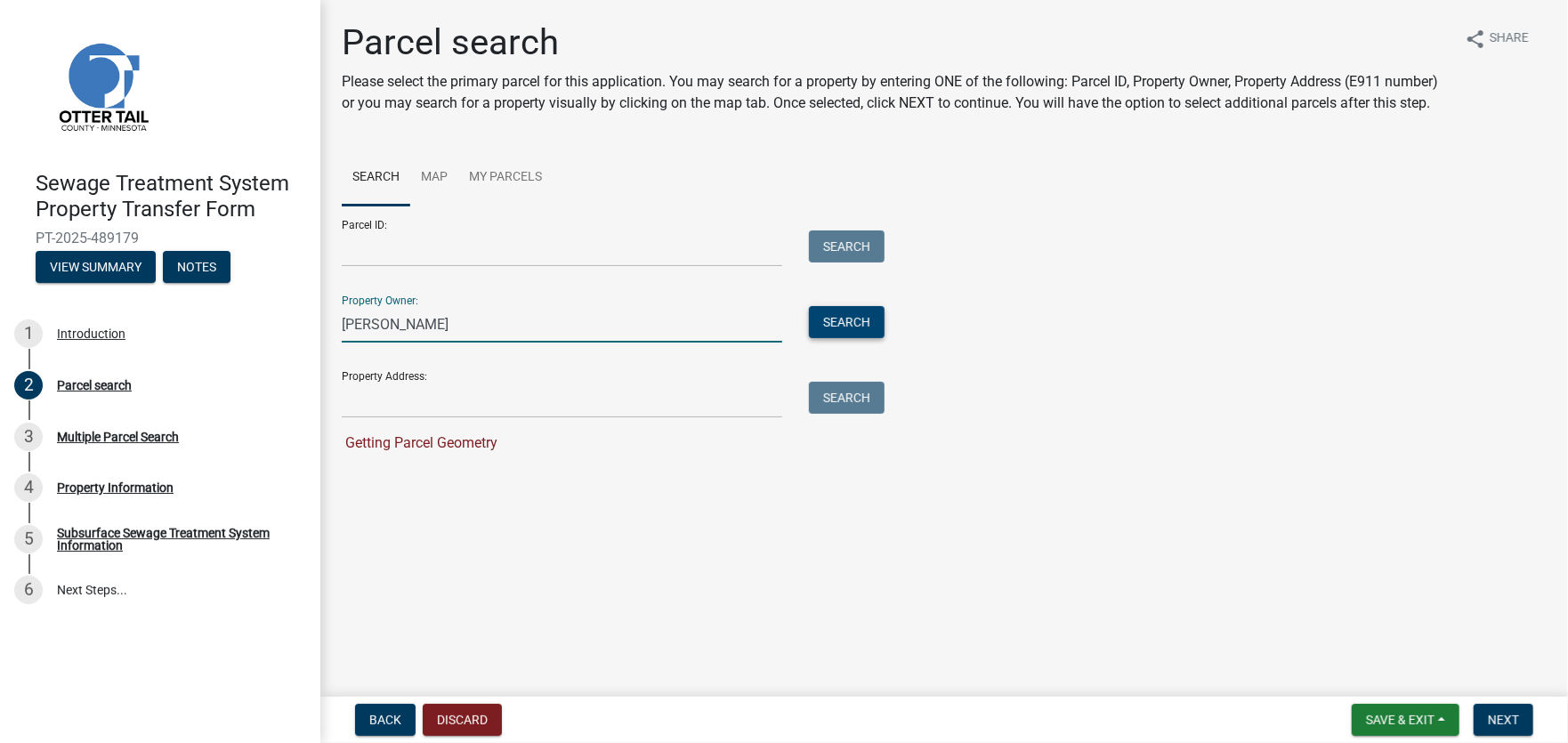
type input "[PERSON_NAME]"
click at [858, 316] on button "Search" at bounding box center [846, 323] width 75 height 32
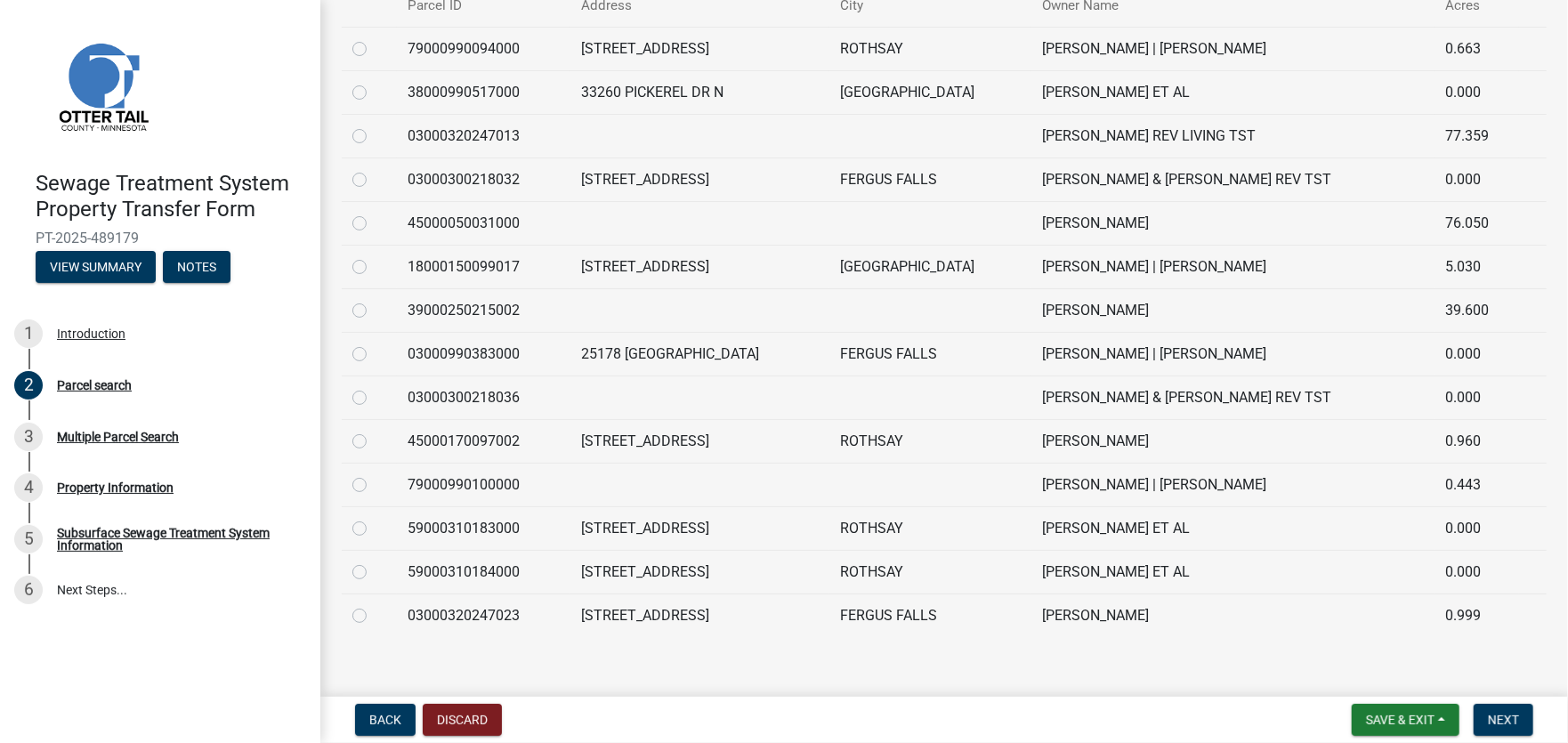
scroll to position [534, 0]
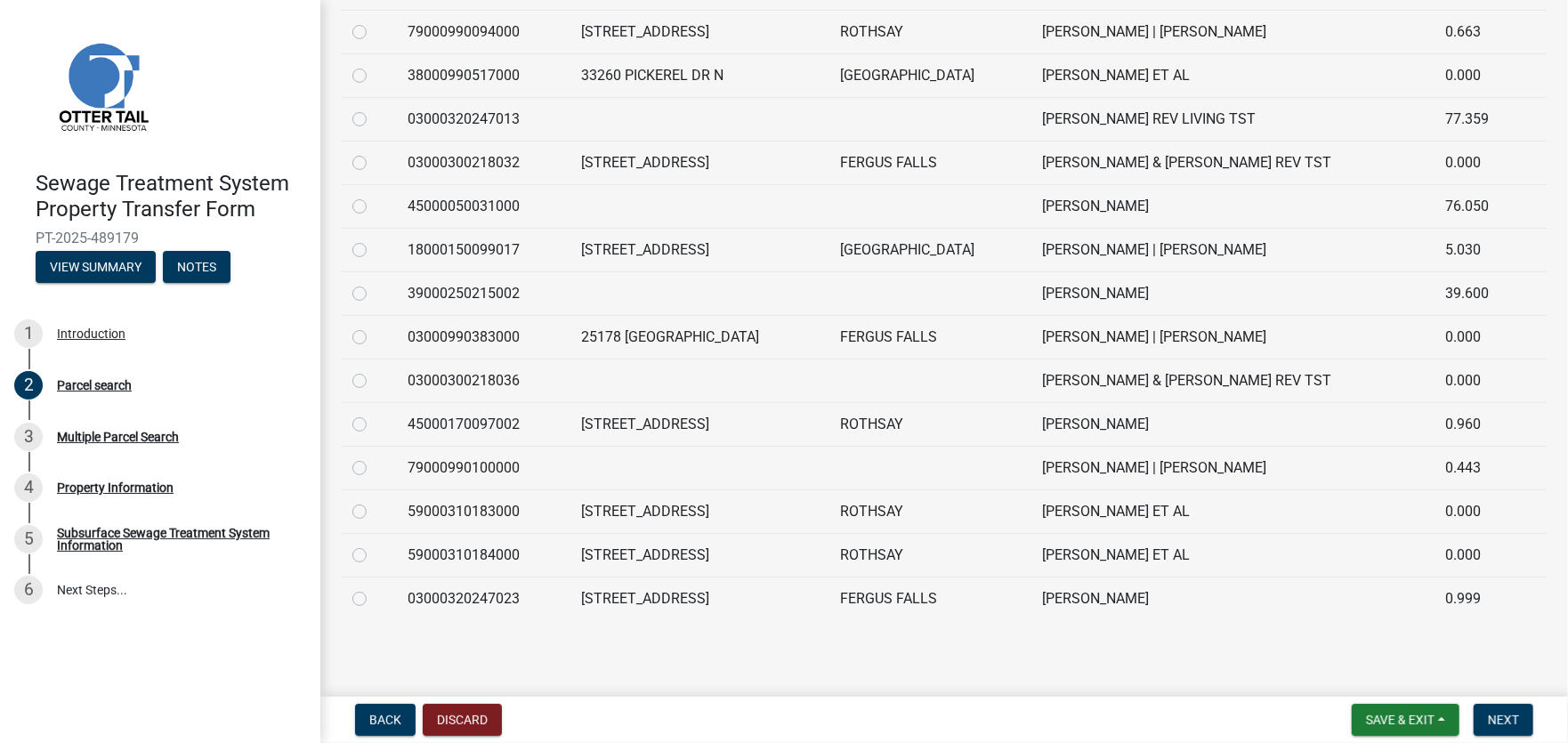
click at [373, 501] on label at bounding box center [373, 501] width 0 height 0
click at [373, 513] on input "radio" at bounding box center [379, 507] width 11 height 11
radio input "true"
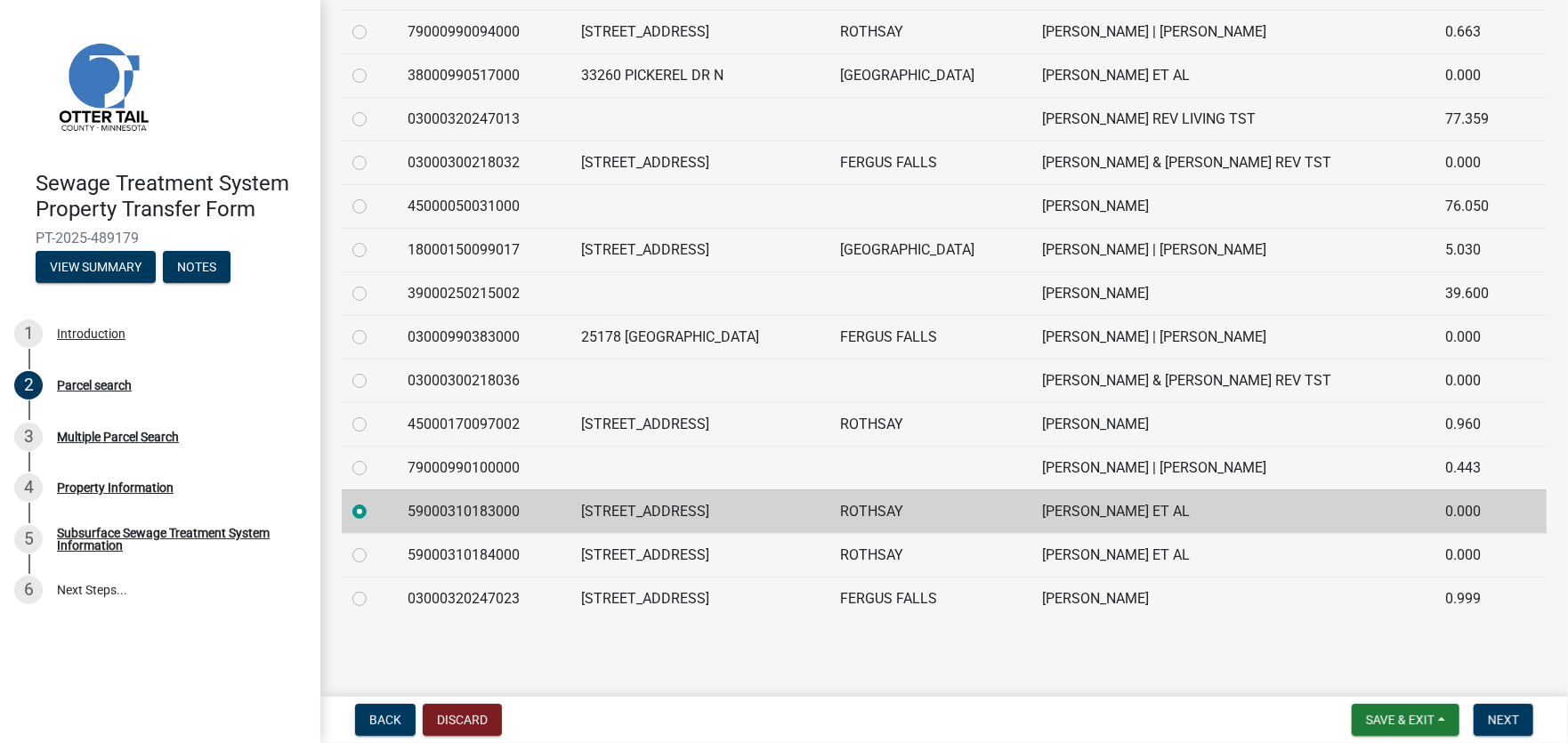
click at [373, 544] on label at bounding box center [373, 544] width 0 height 0
click at [373, 556] on input "radio" at bounding box center [379, 550] width 11 height 11
radio input "true"
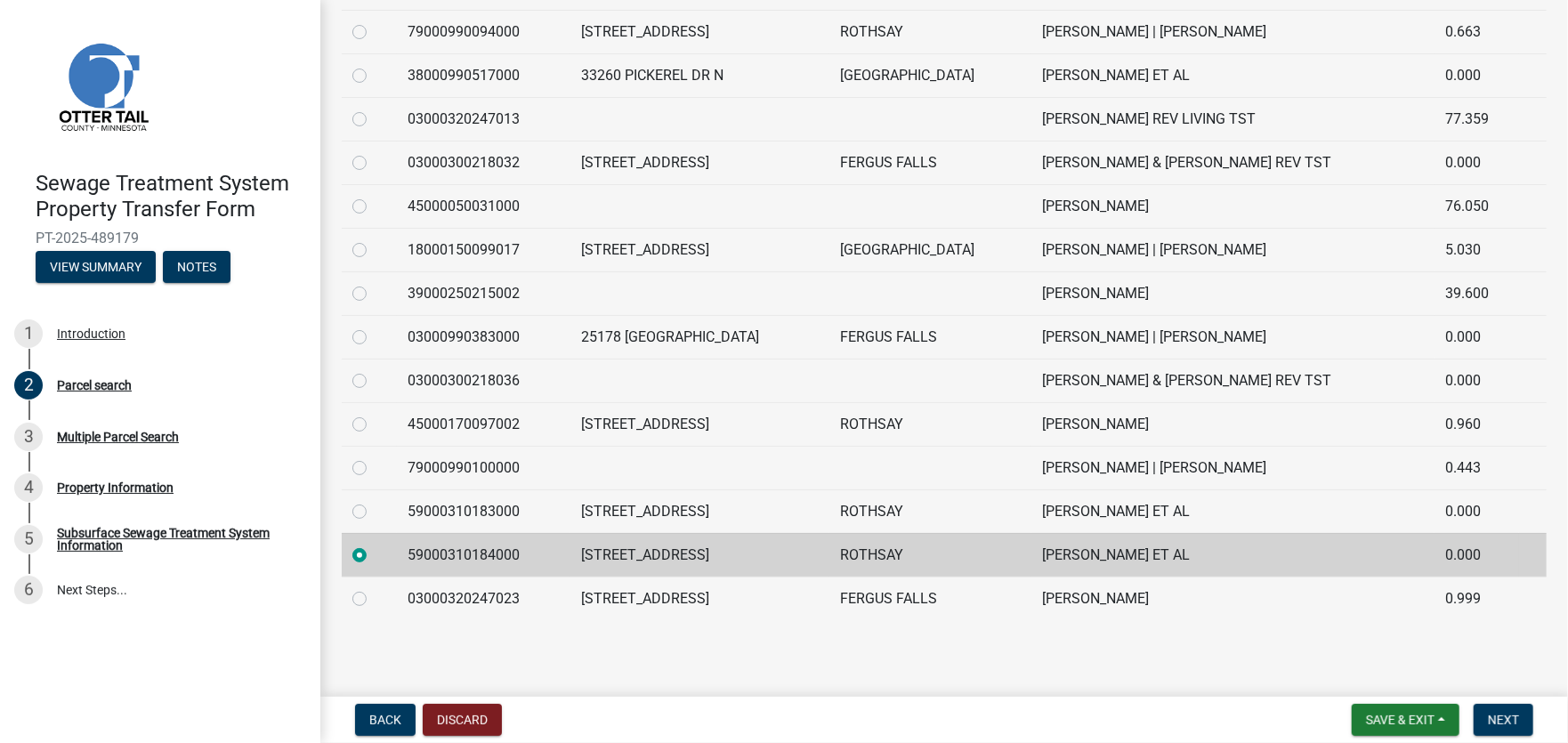
scroll to position [498, 0]
click at [373, 501] on label at bounding box center [373, 501] width 0 height 0
click at [373, 513] on input "radio" at bounding box center [379, 507] width 11 height 11
radio input "true"
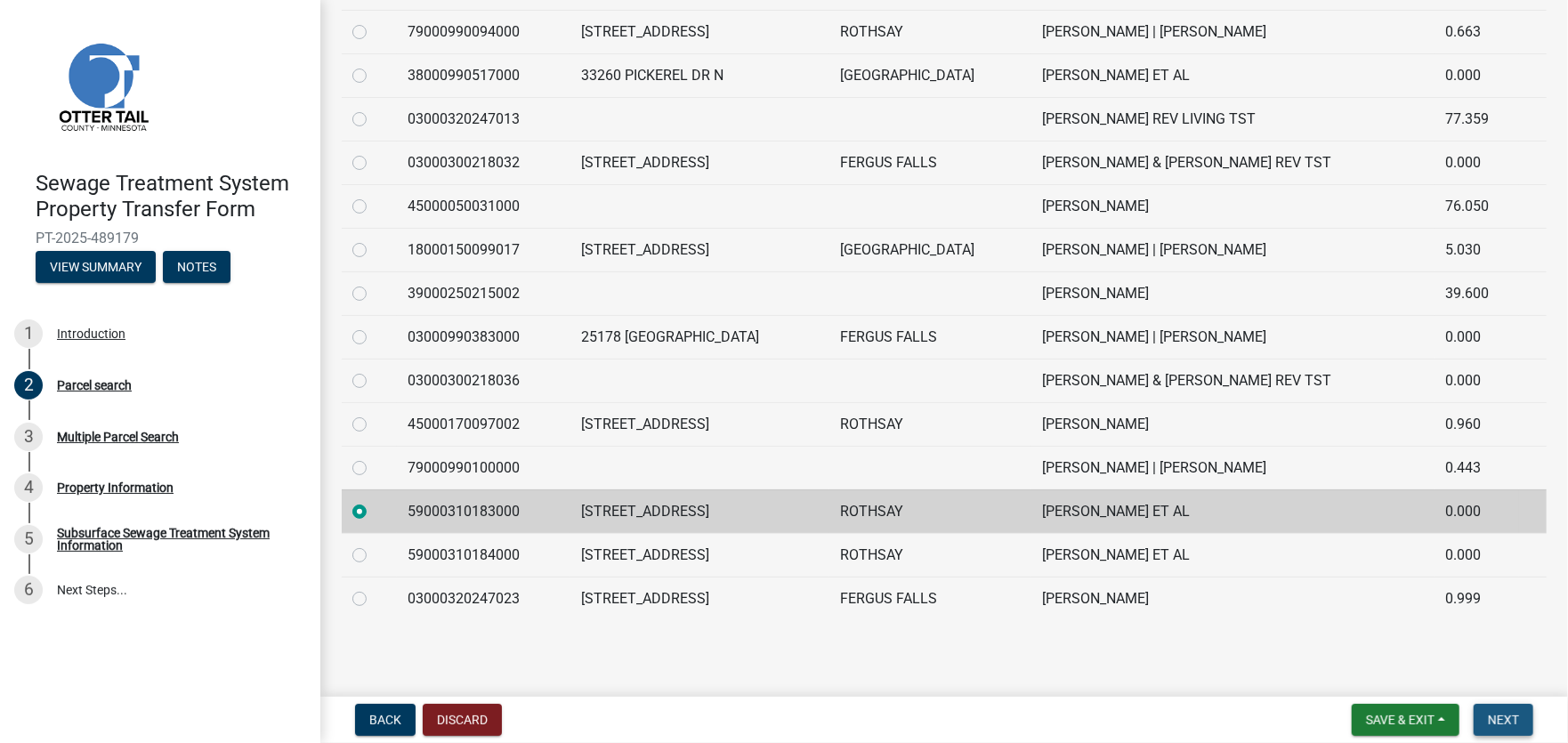
click at [1513, 718] on span "Next" at bounding box center [1503, 719] width 32 height 14
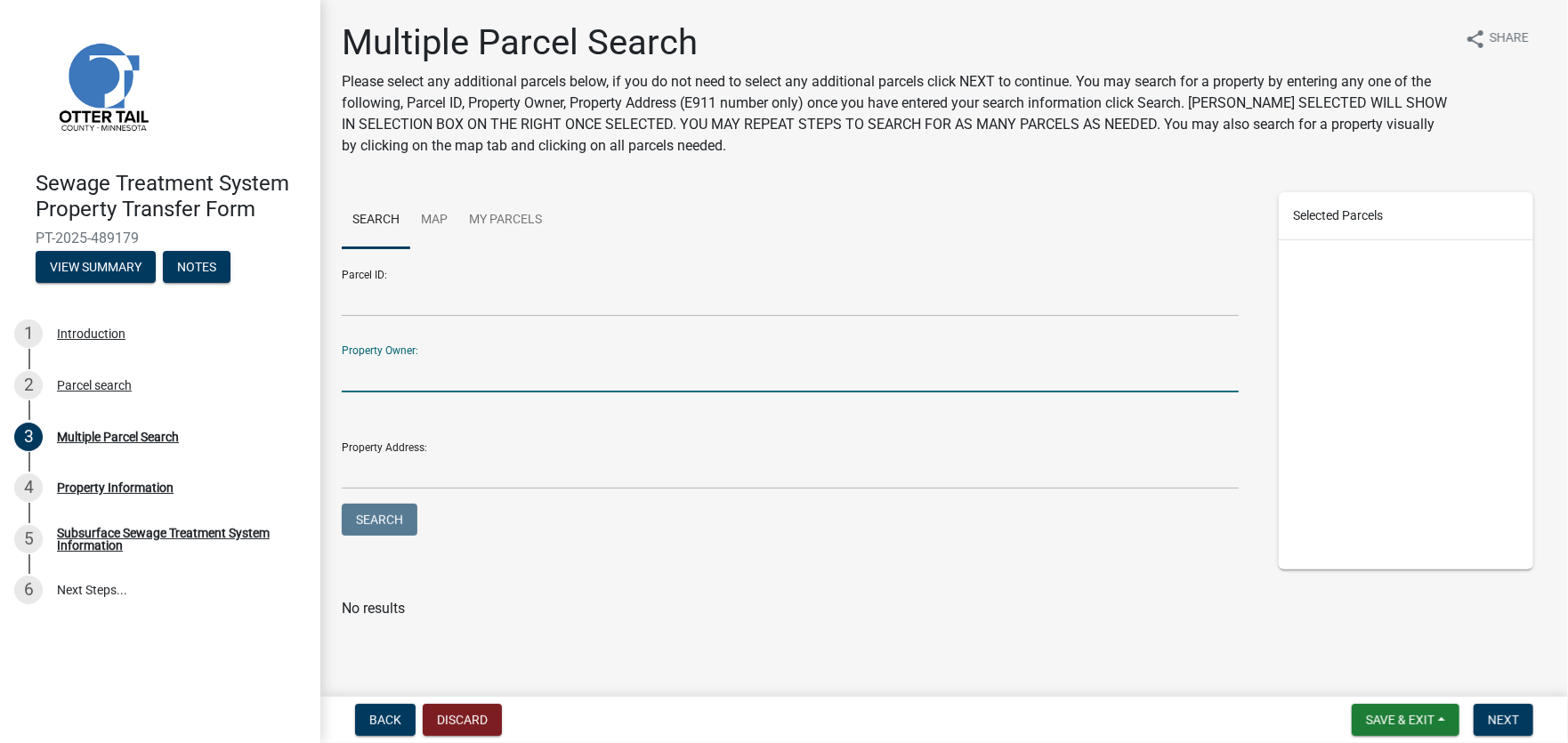
click at [400, 381] on input "Property Owner:" at bounding box center [790, 374] width 897 height 36
type input "[PERSON_NAME]"
click at [342, 503] on button "Search" at bounding box center [379, 520] width 75 height 32
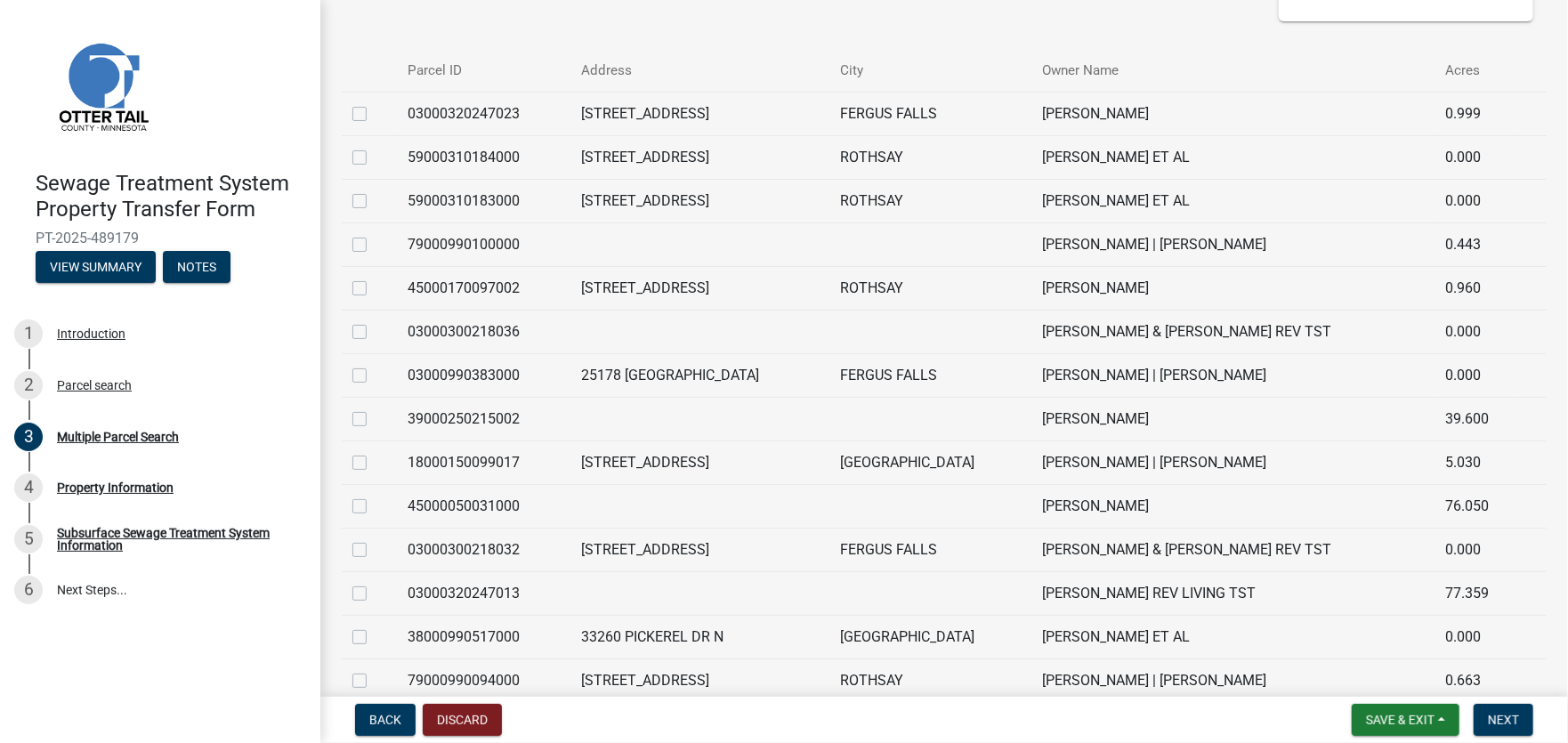
scroll to position [464, 0]
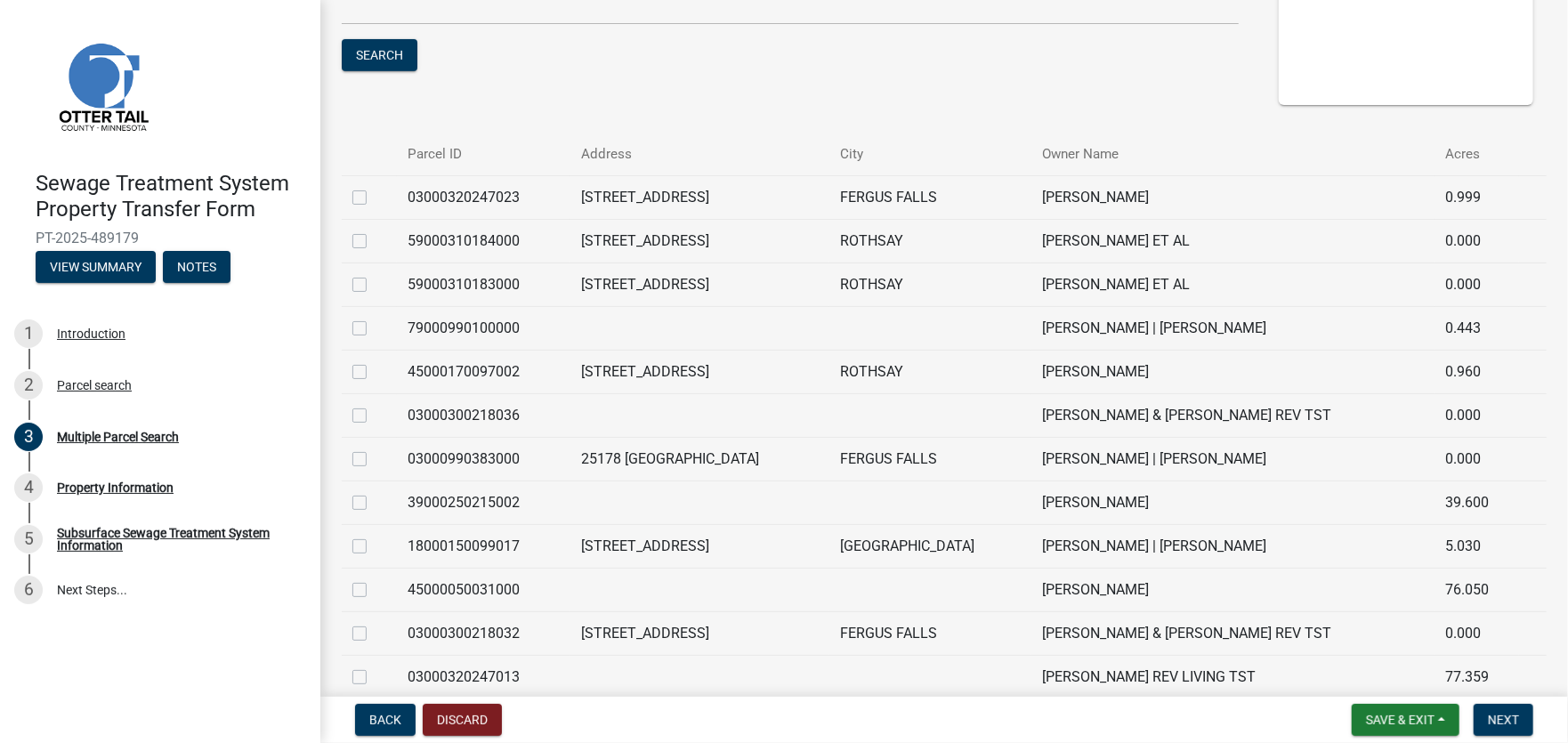
click at [373, 230] on label at bounding box center [373, 230] width 0 height 0
click at [373, 242] on input "checkbox" at bounding box center [379, 236] width 11 height 11
checkbox input "true"
click at [1516, 726] on span "Next" at bounding box center [1503, 719] width 32 height 14
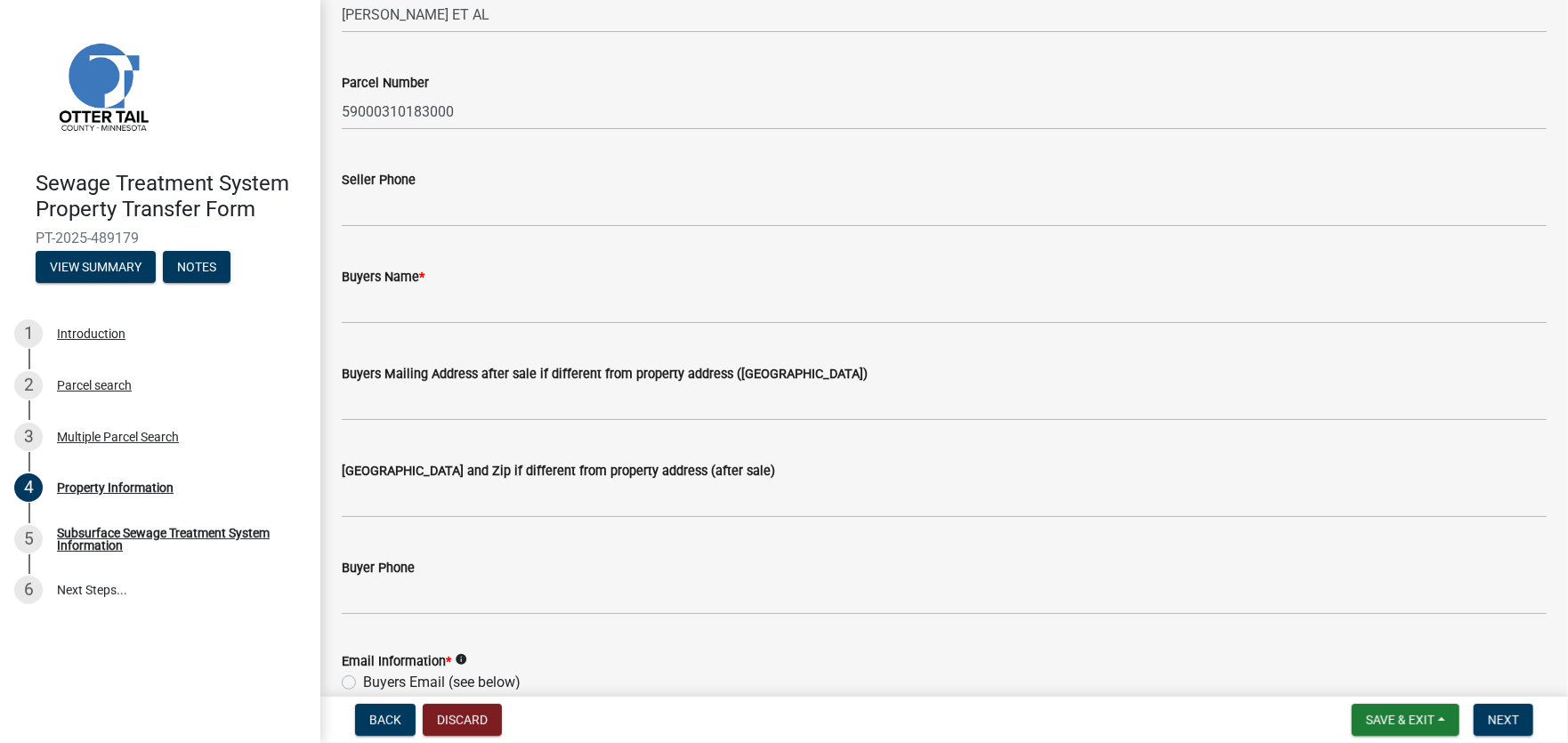
scroll to position [0, 0]
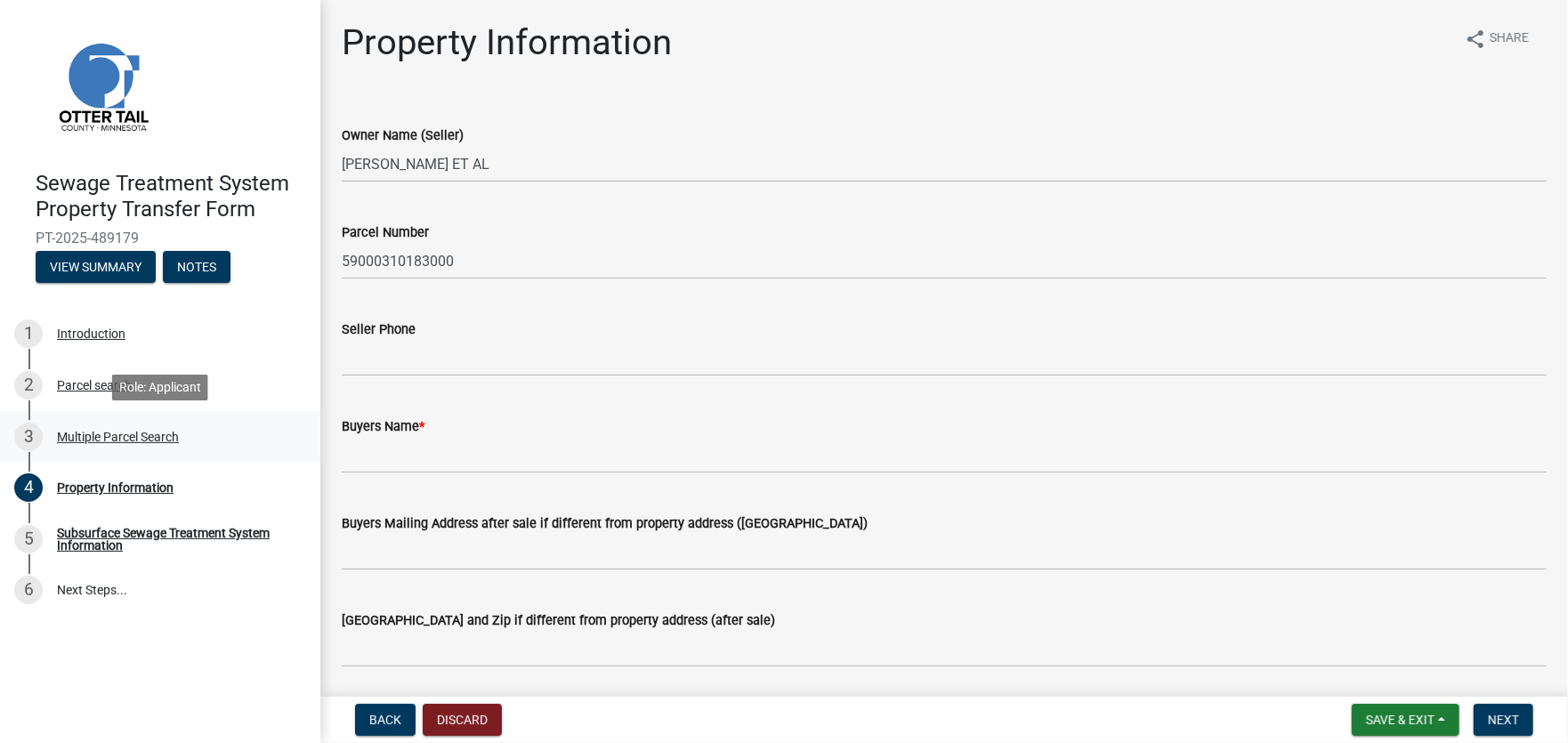
click at [89, 433] on div "Multiple Parcel Search" at bounding box center [118, 436] width 122 height 12
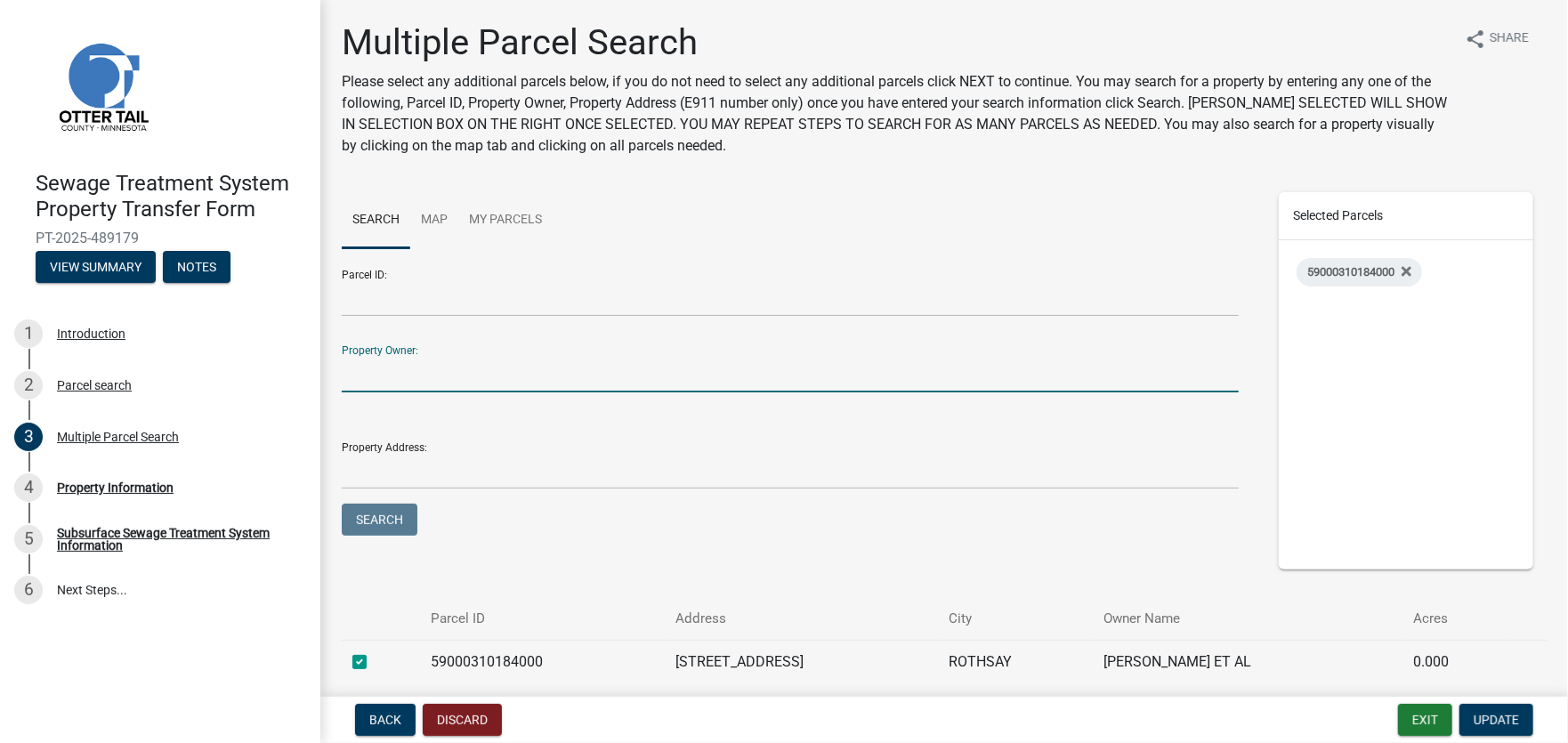
click at [386, 372] on input "Property Owner:" at bounding box center [790, 374] width 897 height 36
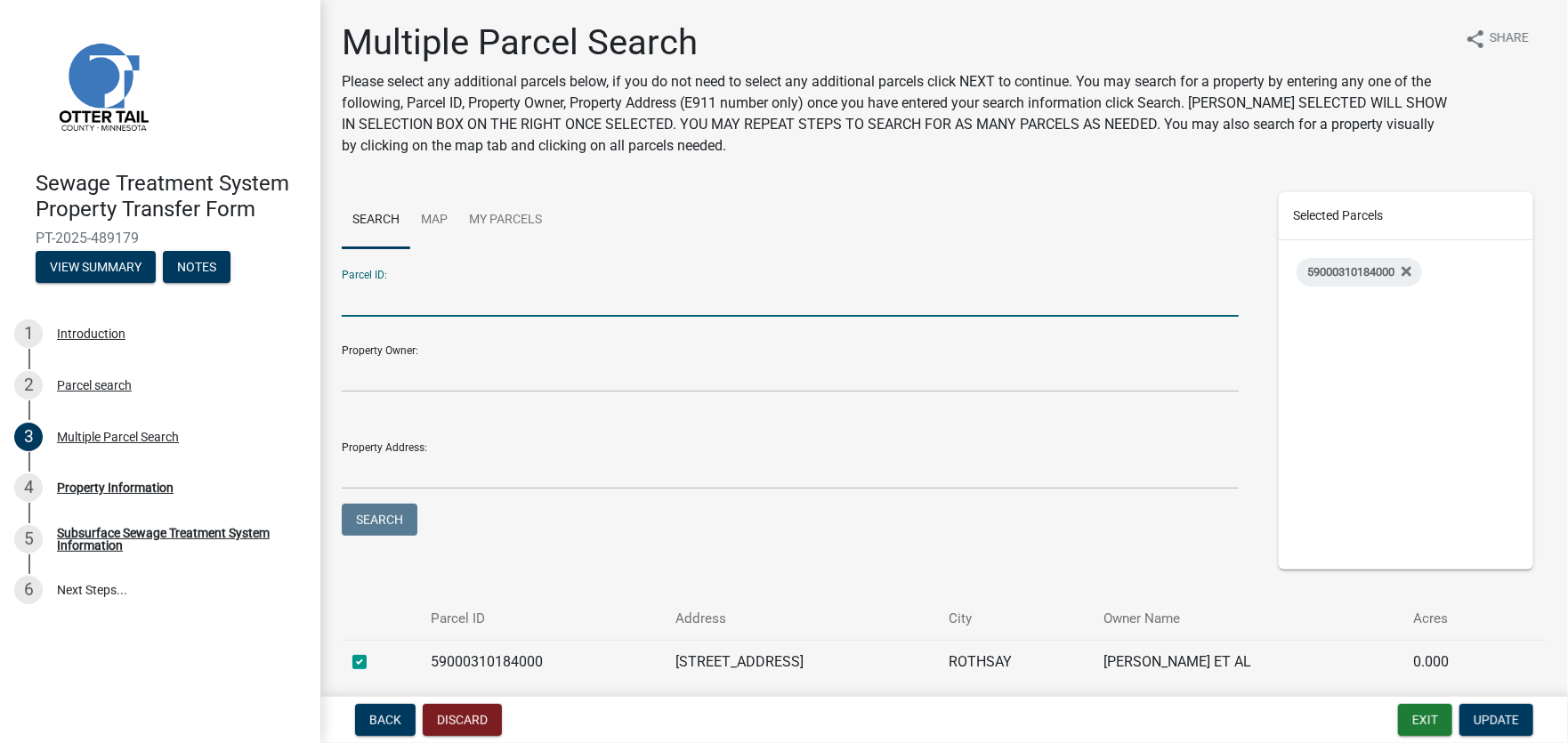
click at [389, 299] on input "Parcel ID:" at bounding box center [790, 299] width 897 height 36
type input "59000310183000"
click at [342, 503] on button "Search" at bounding box center [379, 520] width 75 height 32
click at [373, 651] on label at bounding box center [373, 651] width 0 height 0
click at [373, 663] on input "checkbox" at bounding box center [379, 657] width 11 height 11
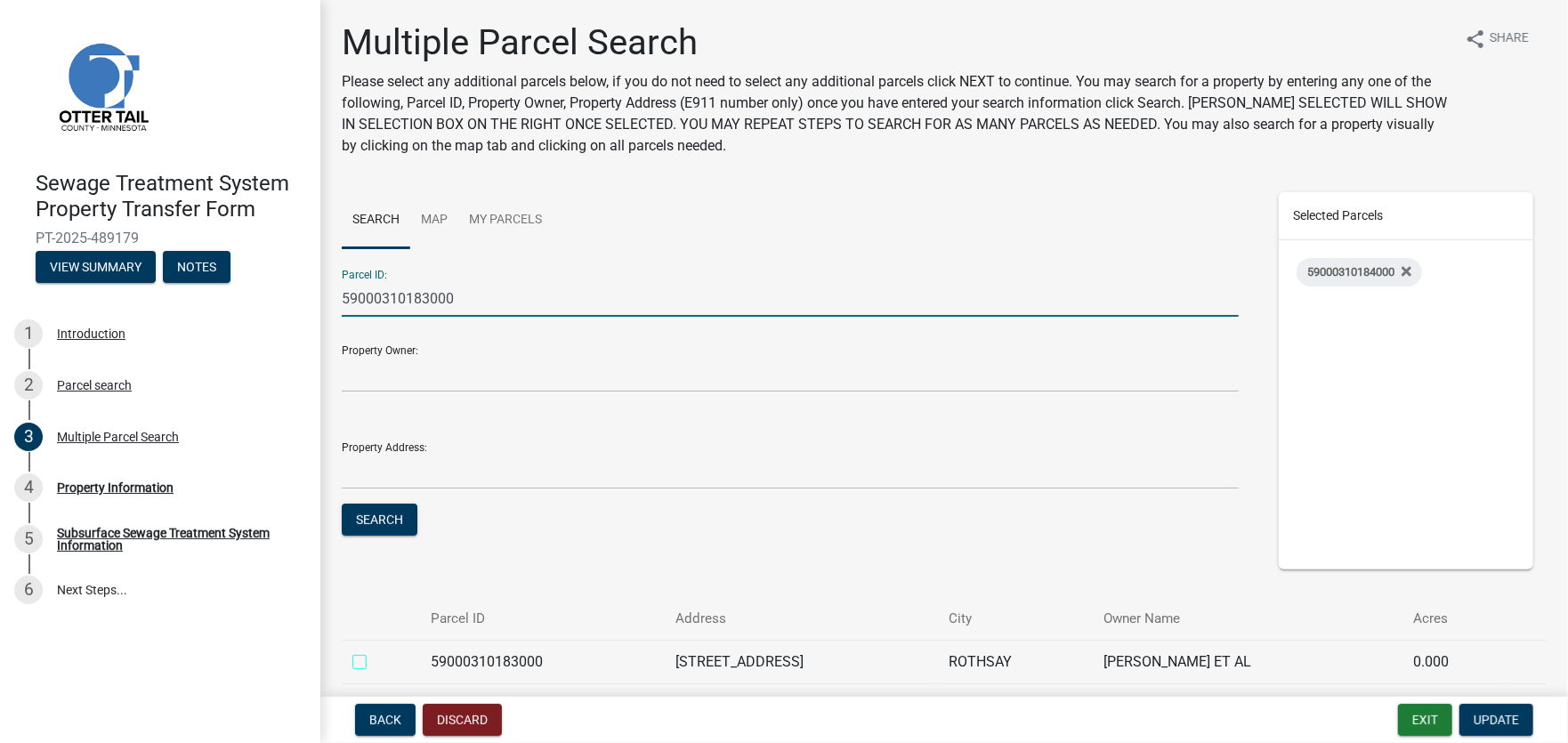
checkbox input "true"
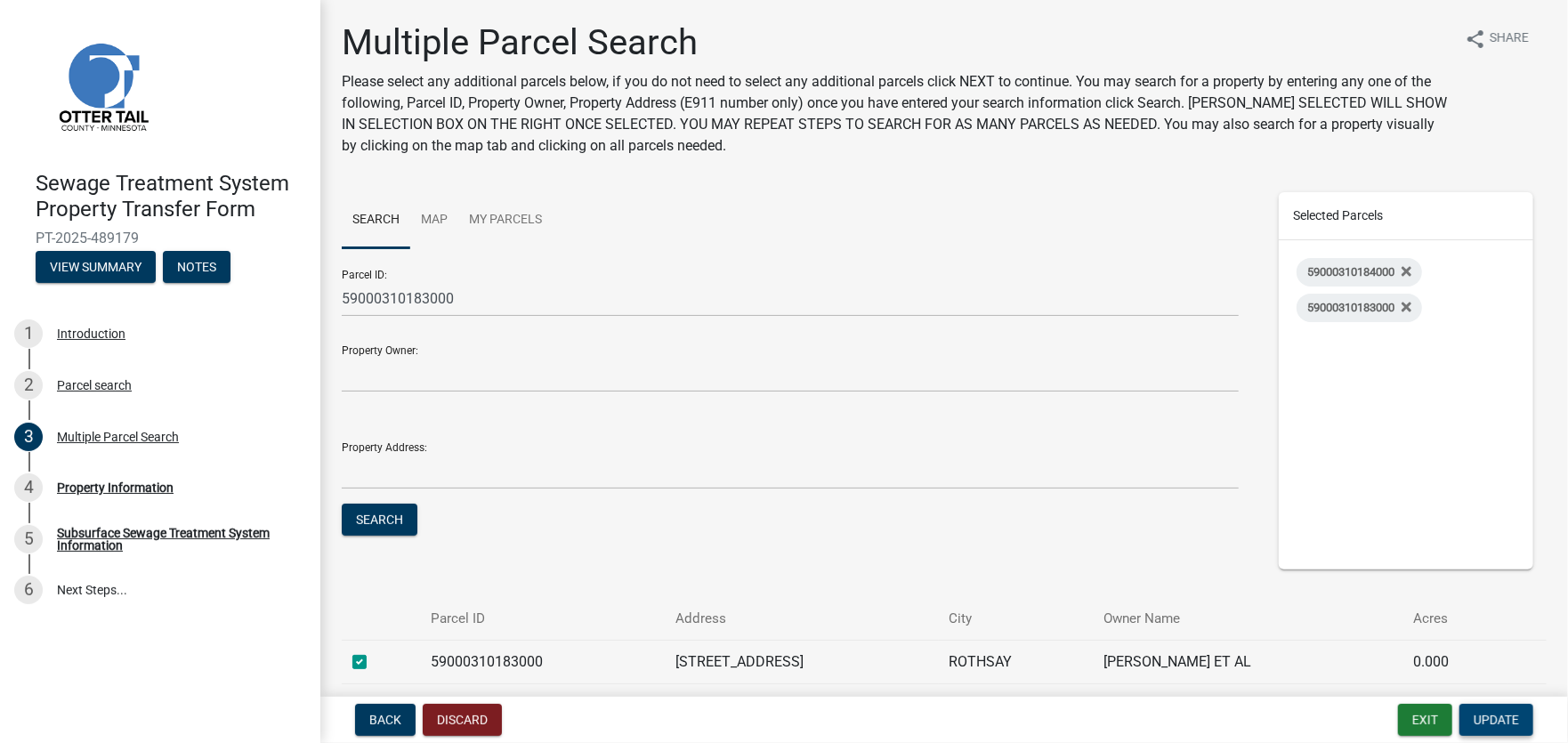
click at [1502, 720] on span "Update" at bounding box center [1496, 719] width 46 height 14
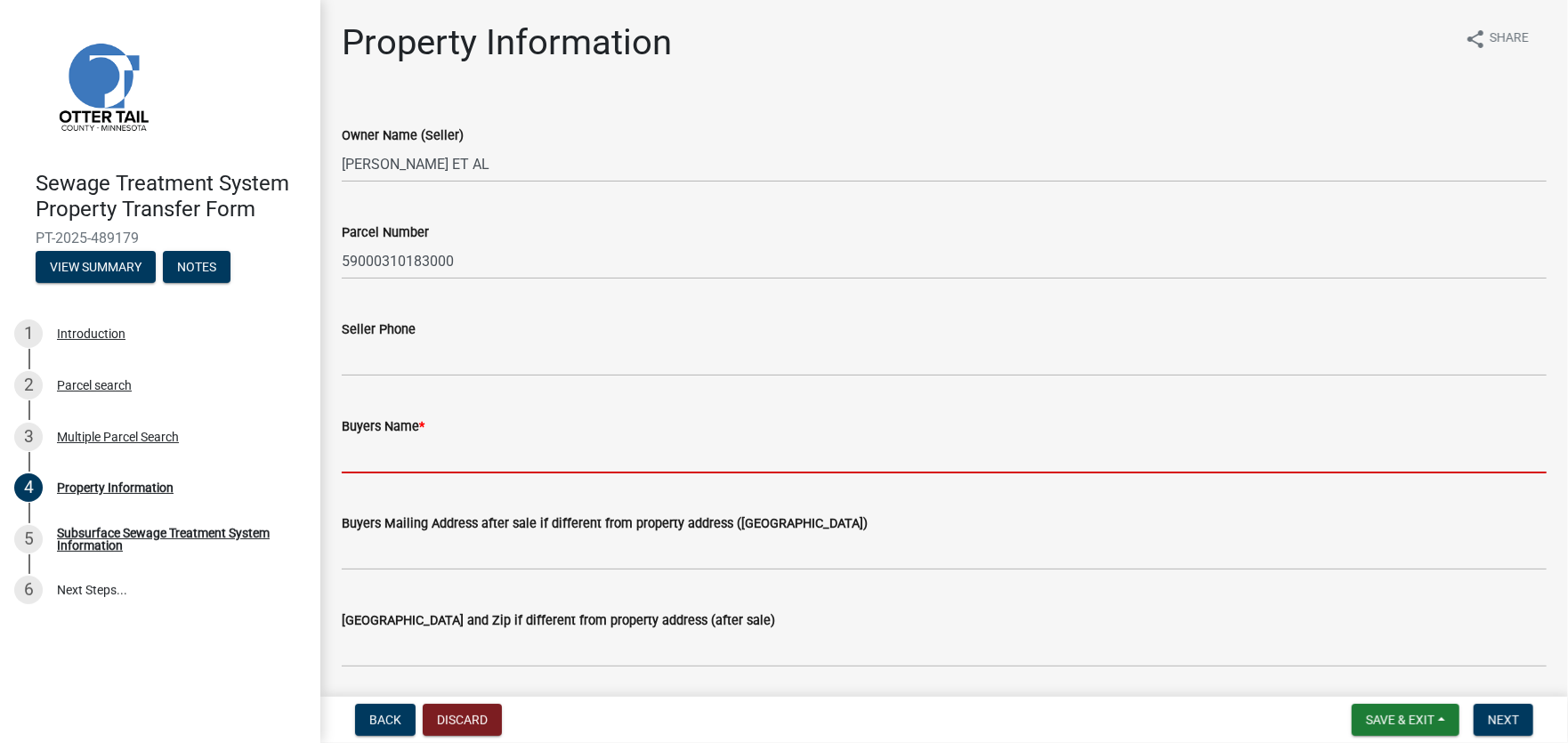
click at [414, 452] on input "Buyers Name *" at bounding box center [944, 456] width 1205 height 36
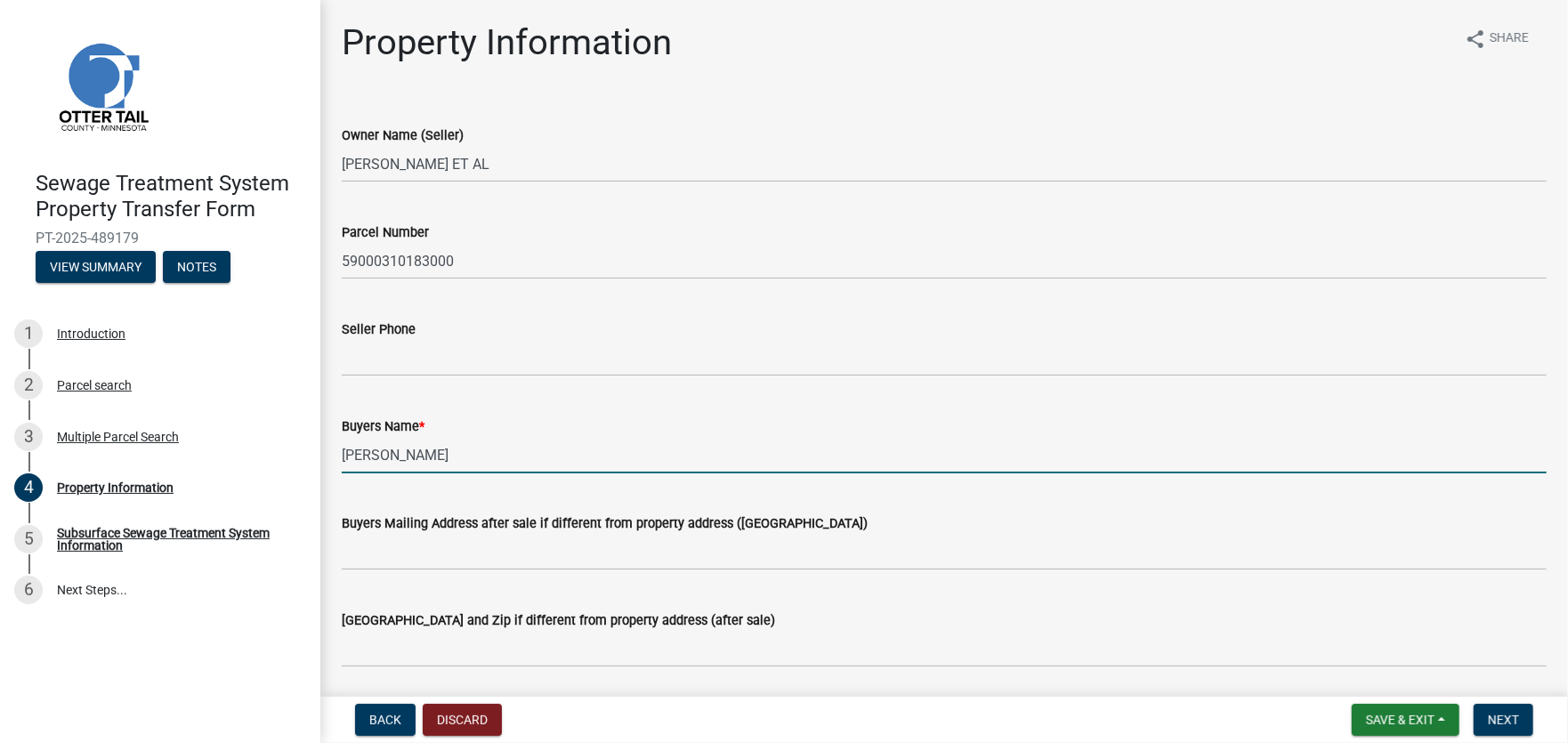
type input "[PERSON_NAME]"
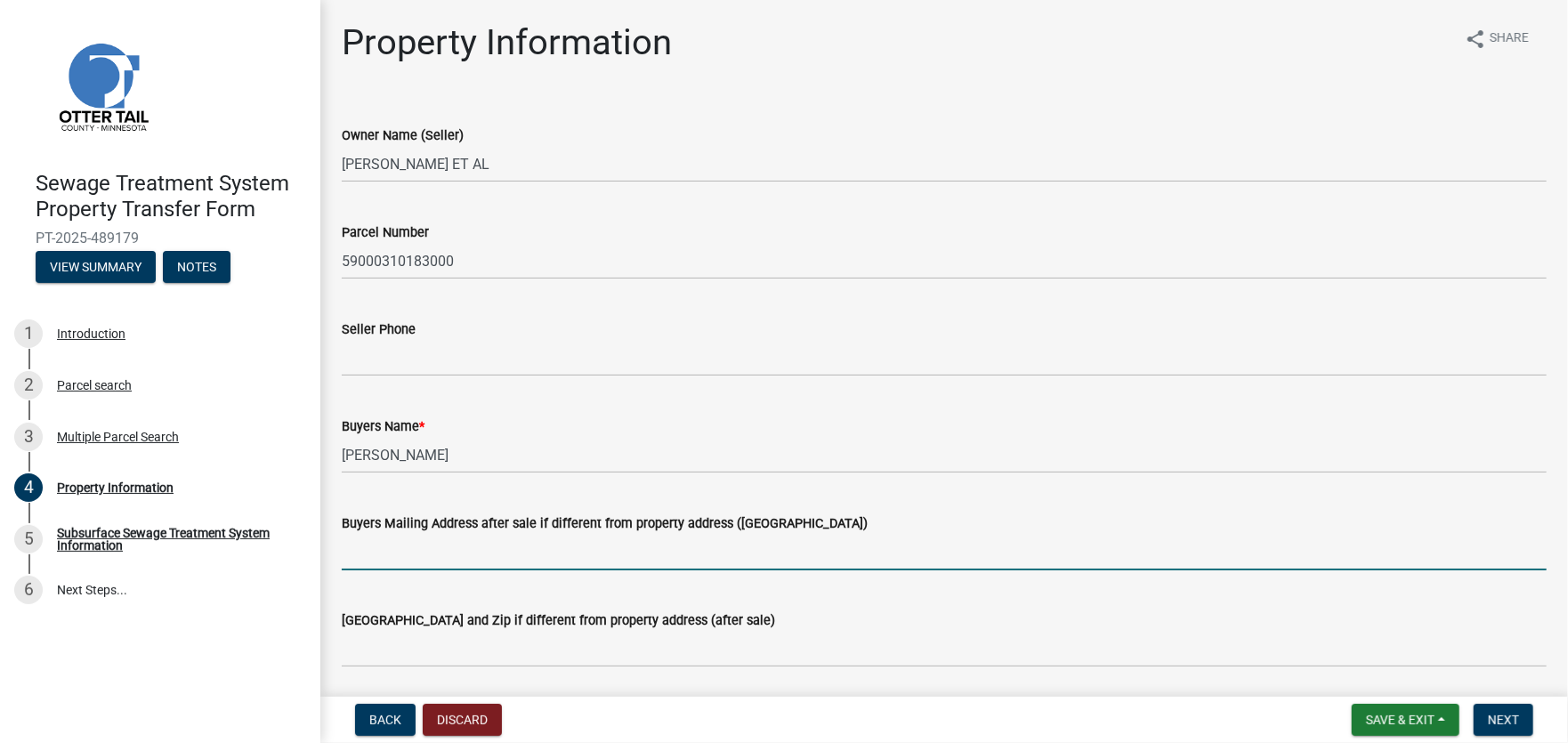
click at [477, 556] on input "Buyers Mailing Address after sale if different from property address ([GEOGRAPH…" at bounding box center [944, 552] width 1205 height 36
type input "[STREET_ADDRESS]"
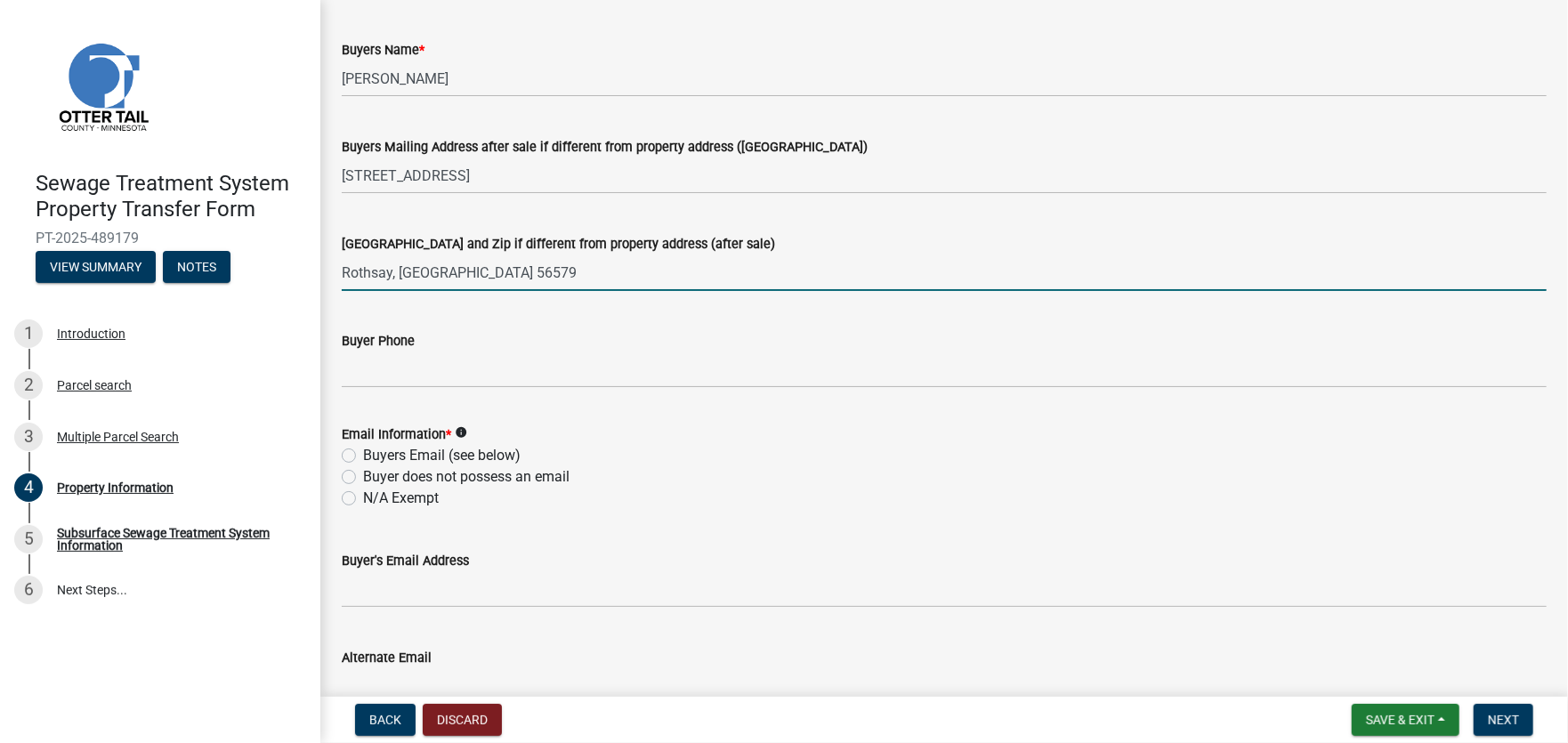
scroll to position [444, 0]
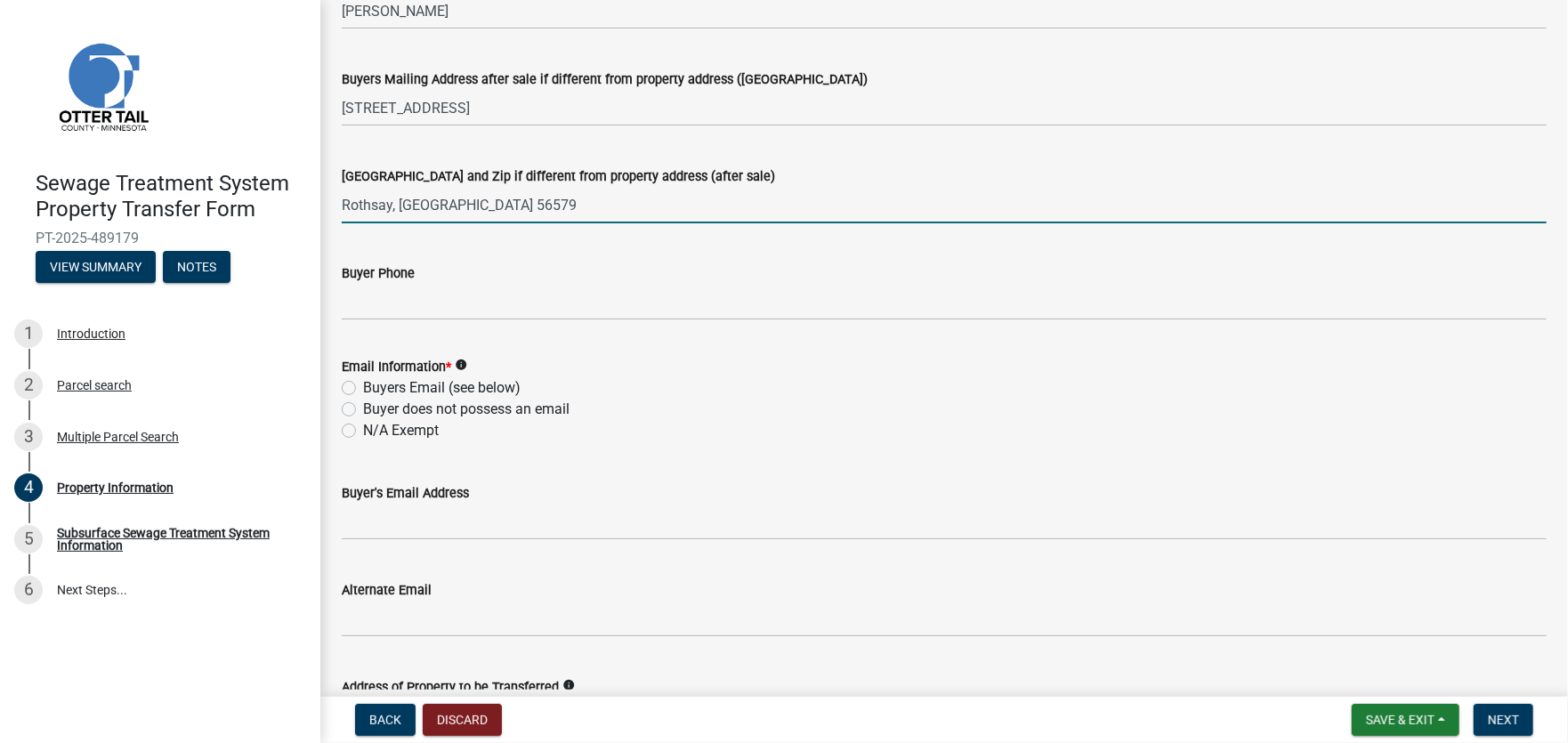
type input "Rothsay, [GEOGRAPHIC_DATA] 56579"
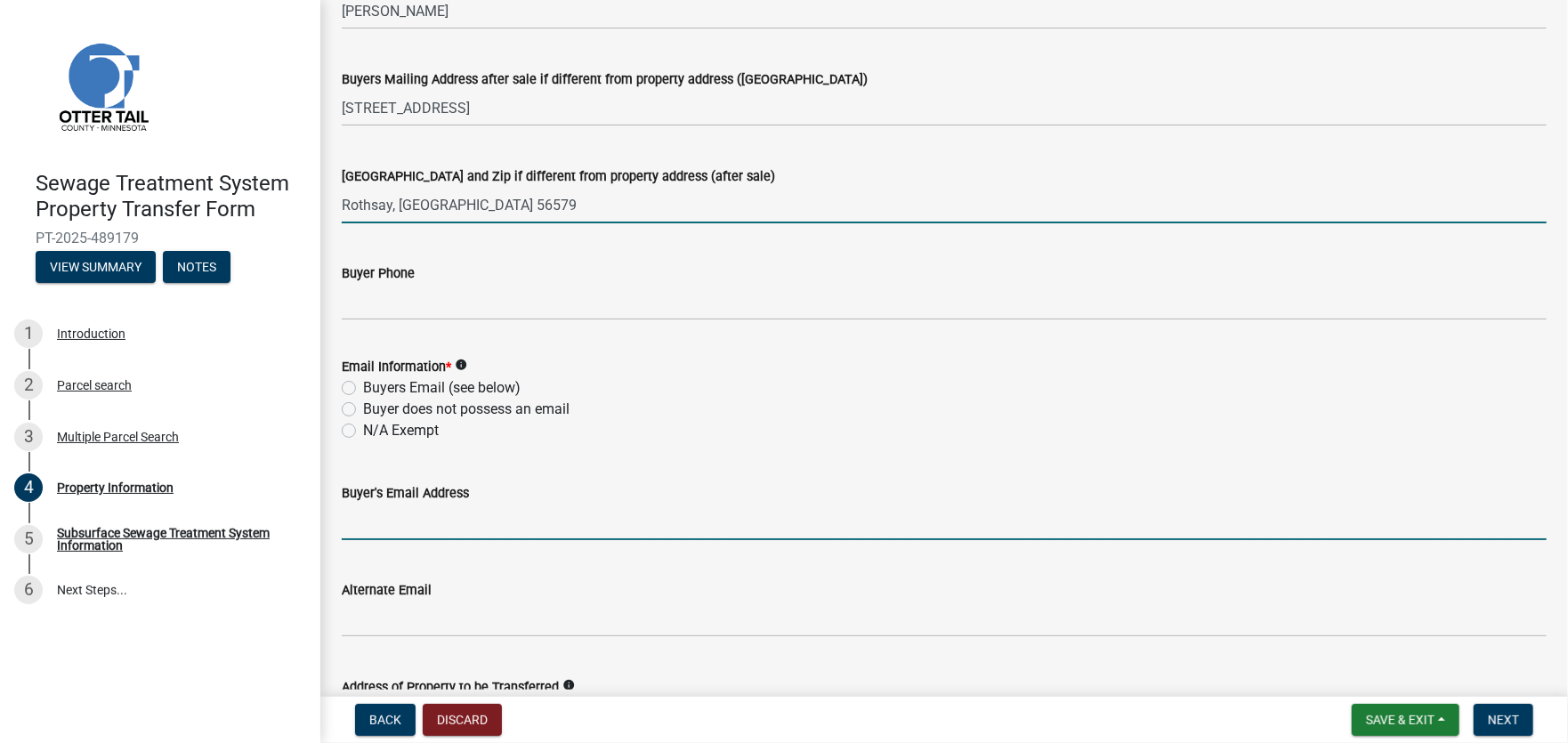
click at [412, 517] on input "Buyer's Email Address" at bounding box center [944, 521] width 1205 height 36
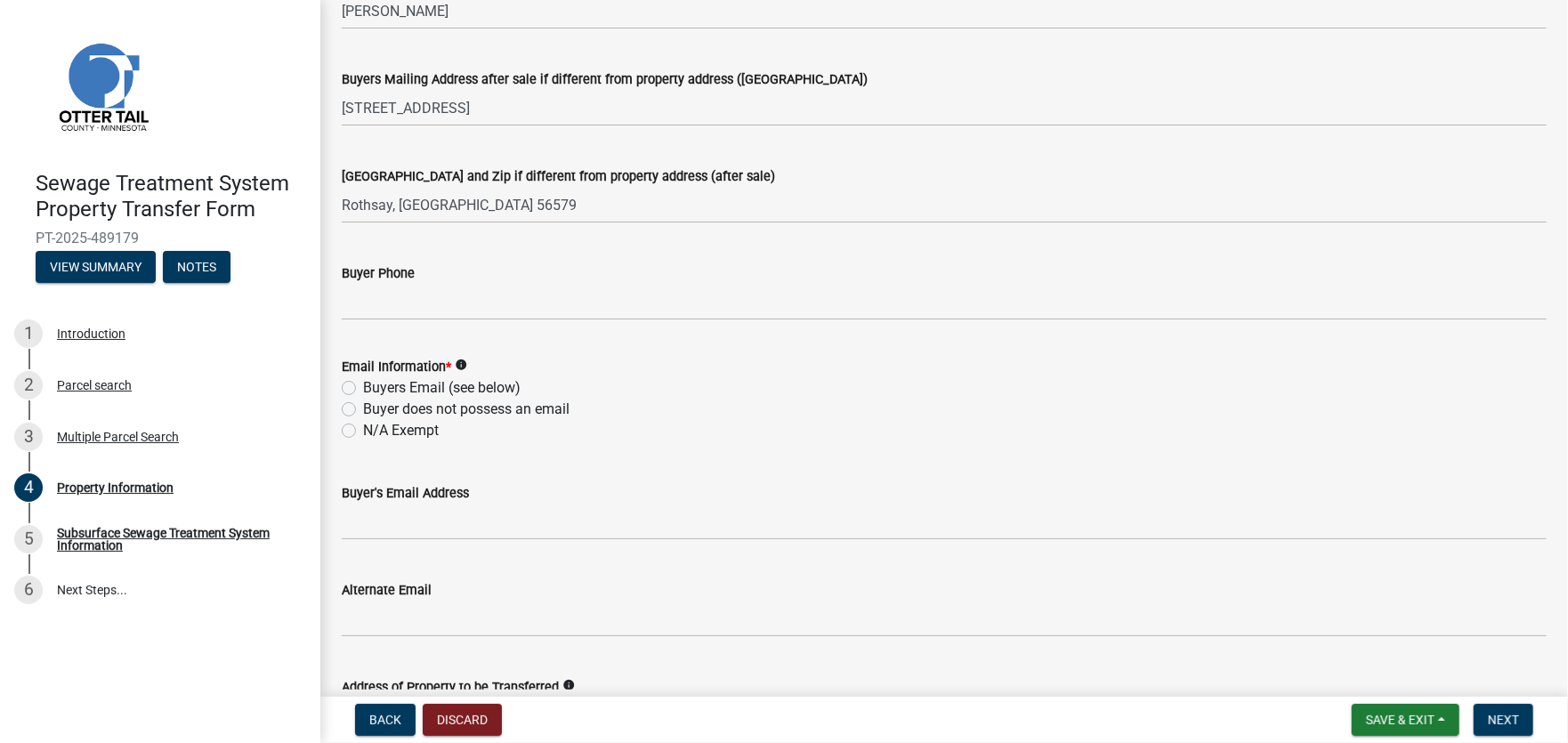
click at [356, 393] on div "Buyers Email (see below)" at bounding box center [944, 388] width 1205 height 21
click at [363, 386] on label "Buyers Email (see below)" at bounding box center [441, 388] width 158 height 21
click at [363, 386] on input "Buyers Email (see below)" at bounding box center [369, 383] width 11 height 11
radio input "true"
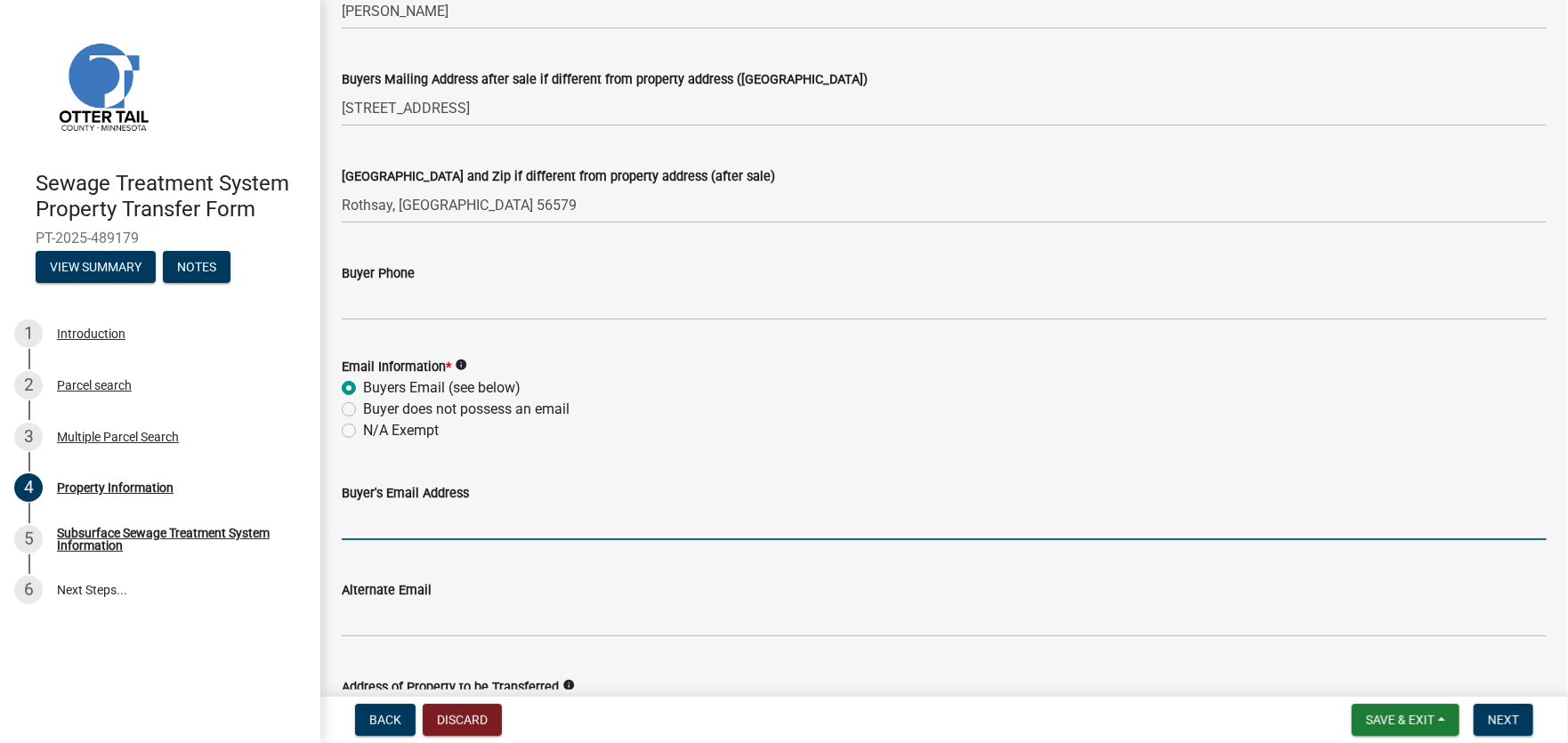
click at [390, 526] on input "Buyer's Email Address" at bounding box center [944, 521] width 1205 height 36
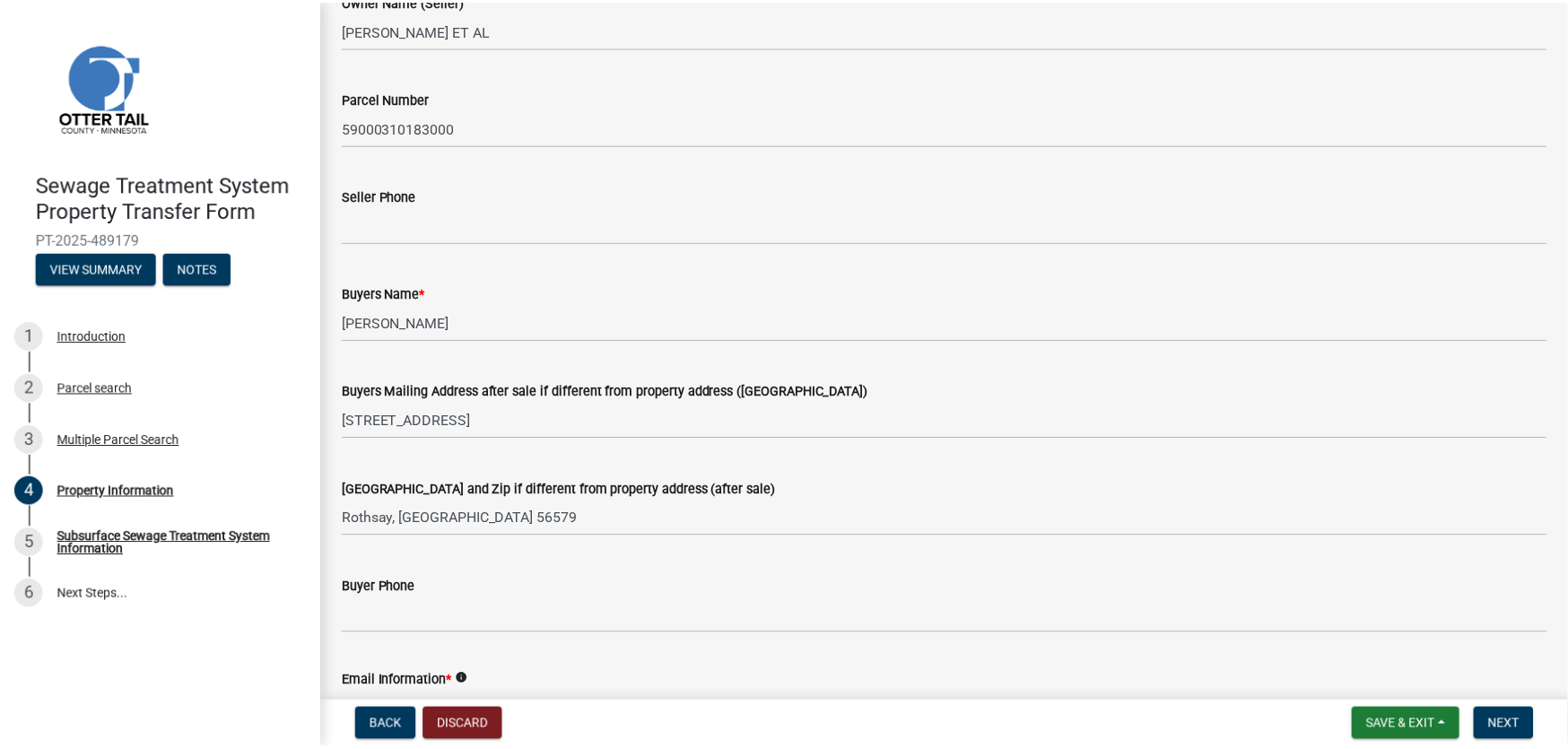
scroll to position [0, 0]
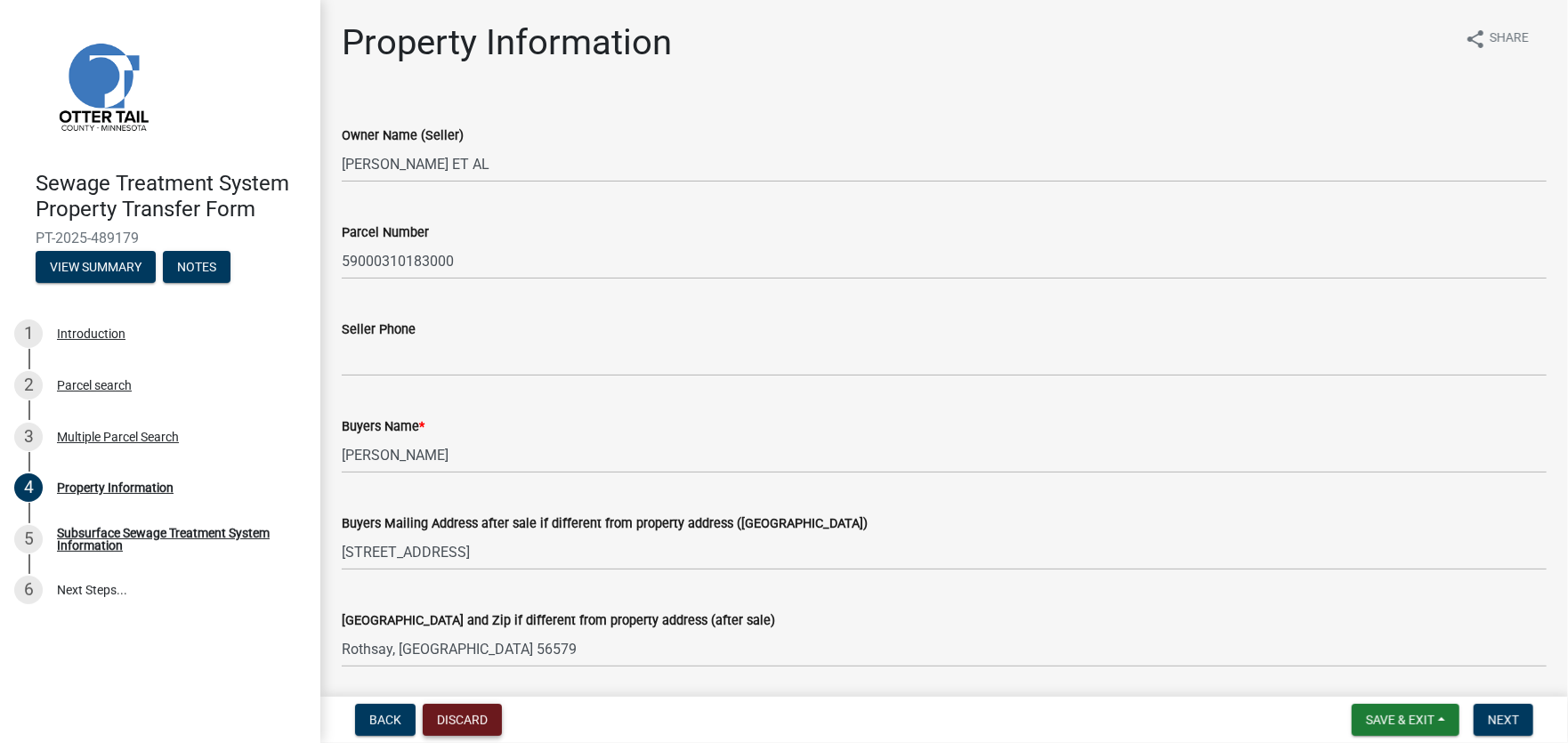
type input "[EMAIL_ADDRESS][DOMAIN_NAME]"
click at [470, 717] on button "Discard" at bounding box center [462, 720] width 79 height 32
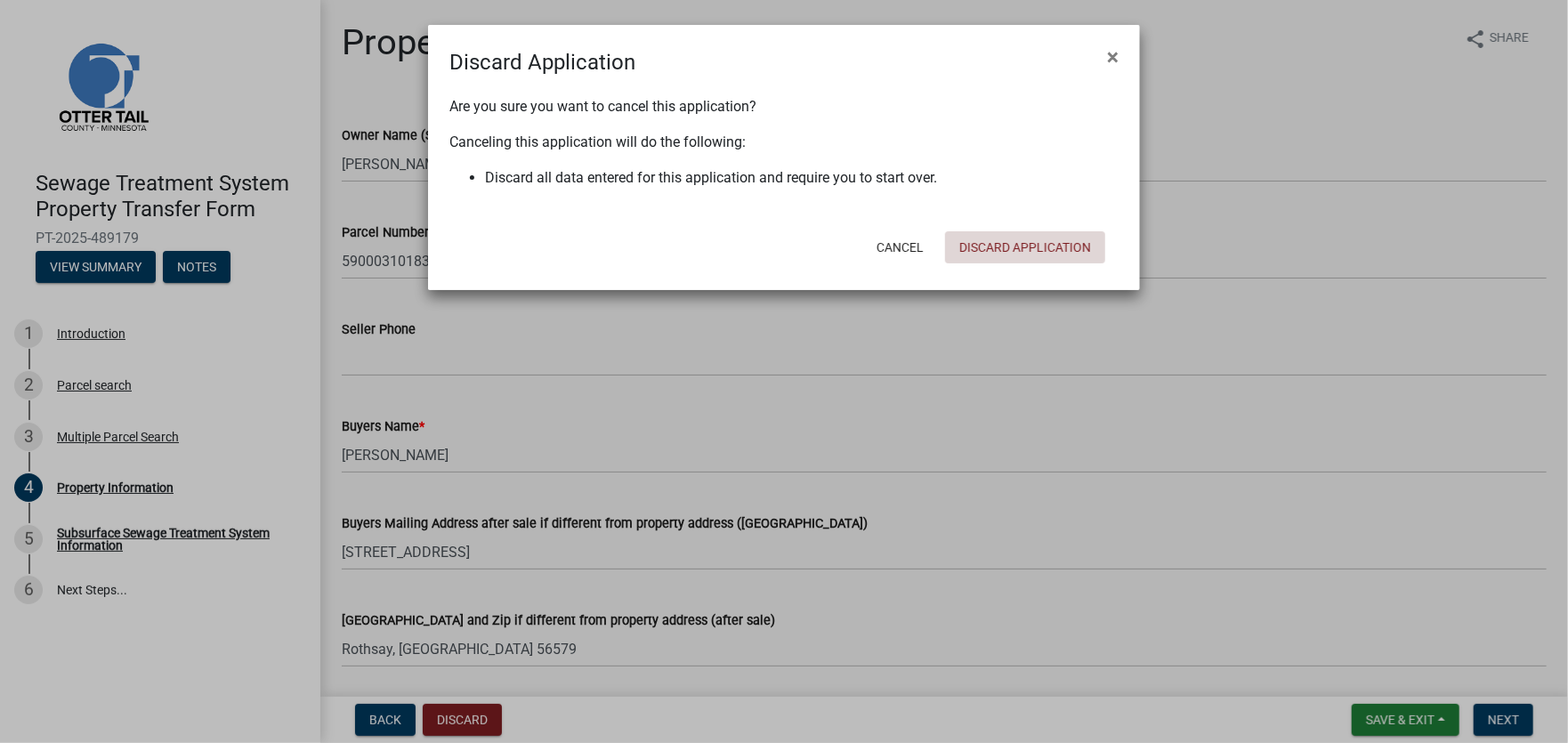
click at [981, 250] on button "Discard Application" at bounding box center [1026, 247] width 160 height 32
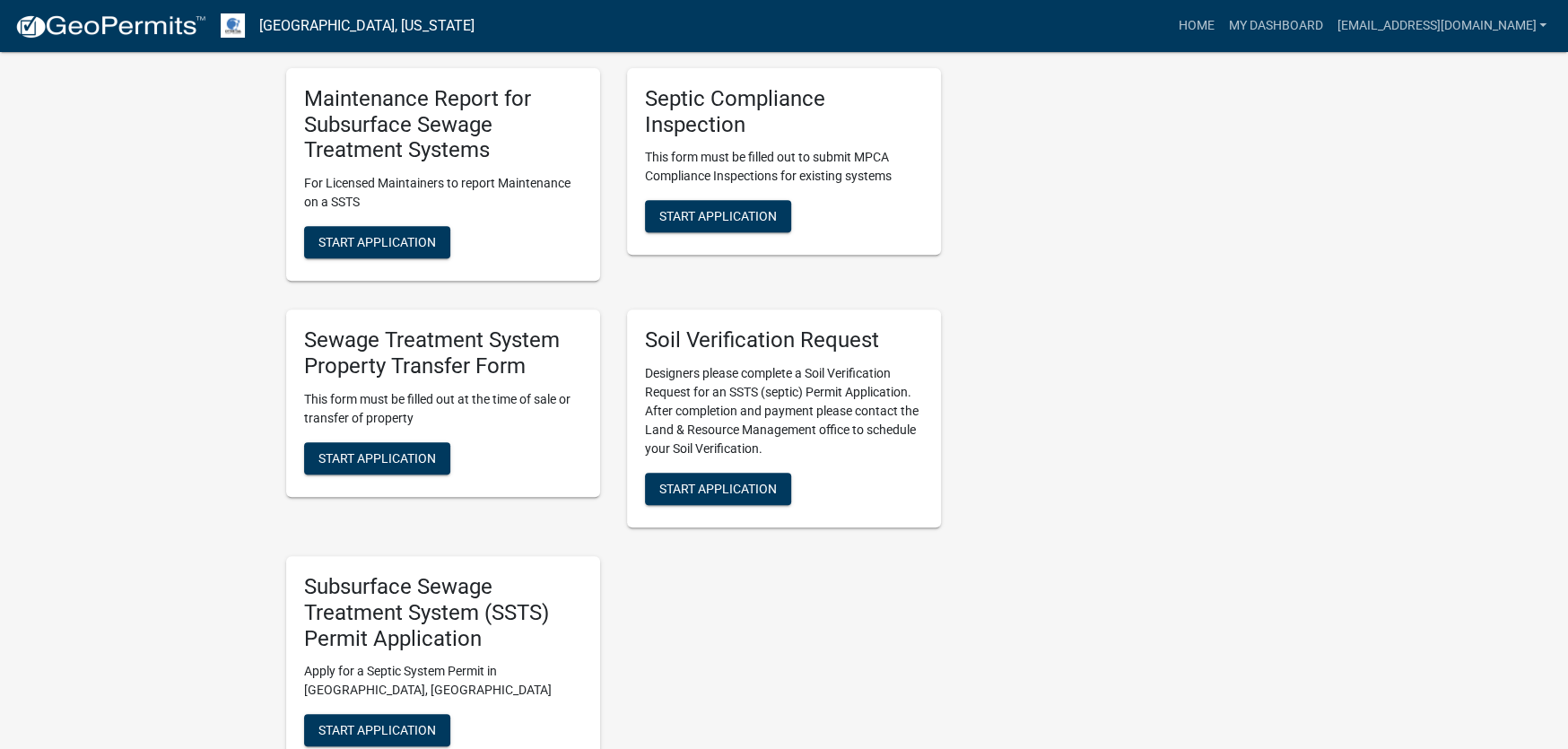
scroll to position [628, 0]
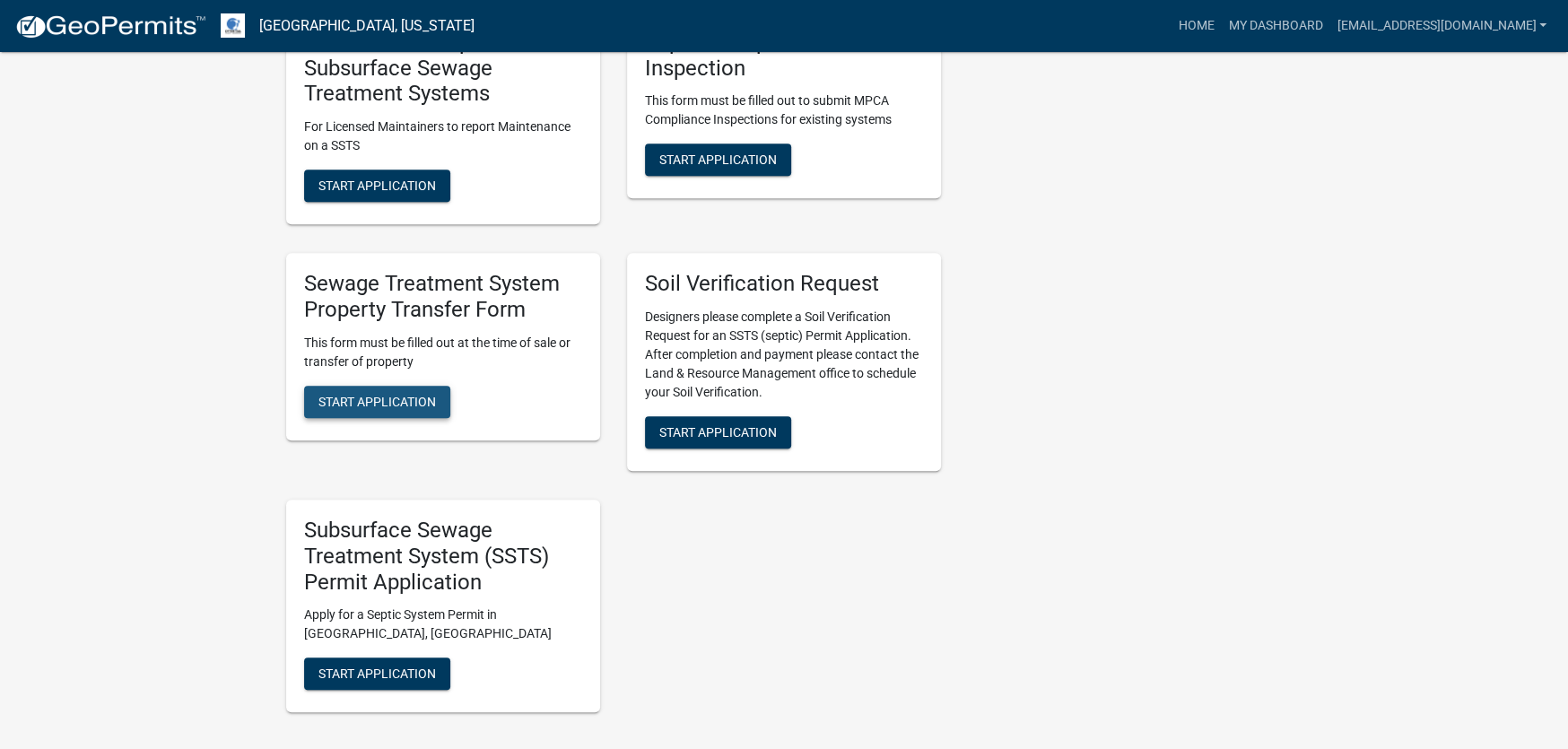
click at [358, 405] on span "Start Application" at bounding box center [377, 400] width 117 height 14
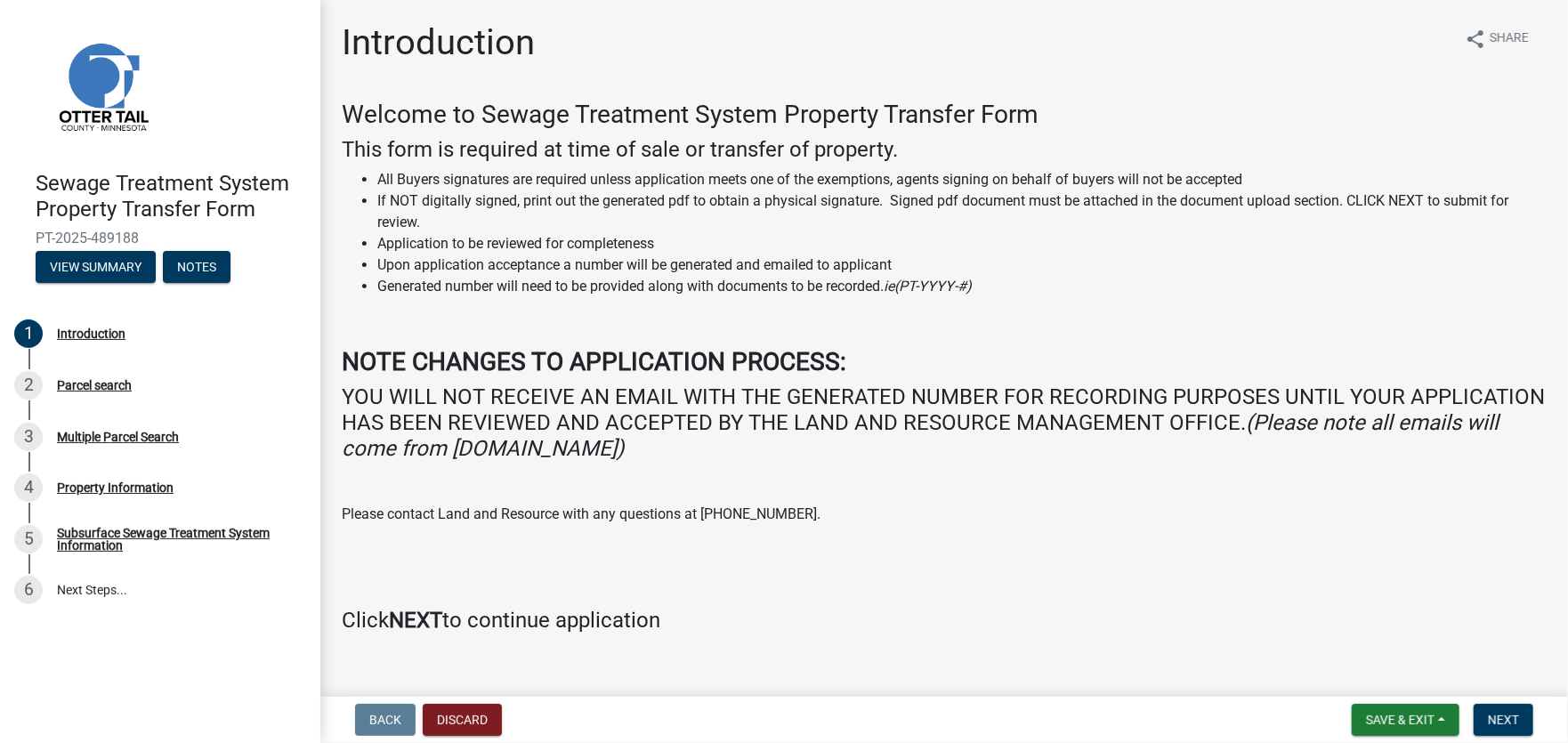
scroll to position [27, 0]
